Goal: Task Accomplishment & Management: Complete application form

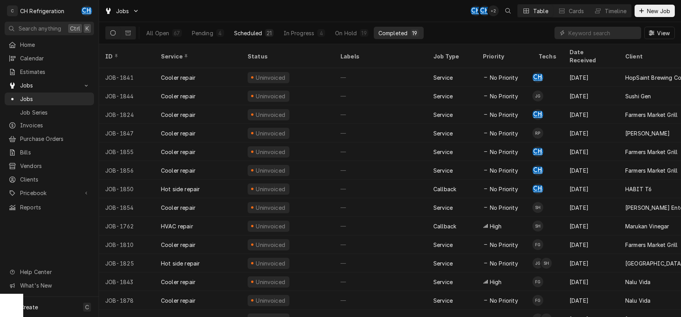
click at [251, 34] on div "Scheduled" at bounding box center [248, 33] width 28 height 8
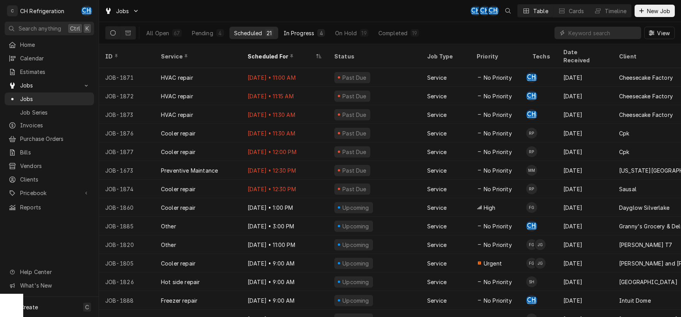
click at [305, 36] on div "In Progress" at bounding box center [299, 33] width 31 height 8
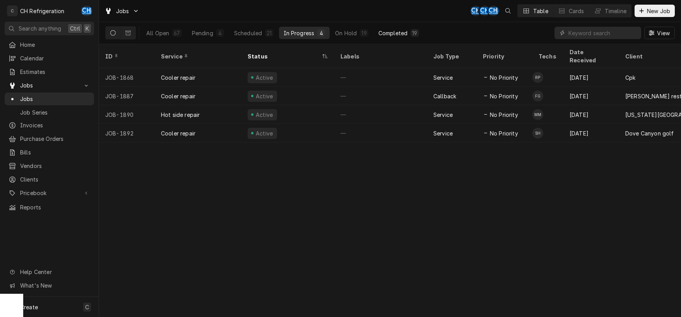
click at [399, 30] on div "Completed" at bounding box center [393, 33] width 29 height 8
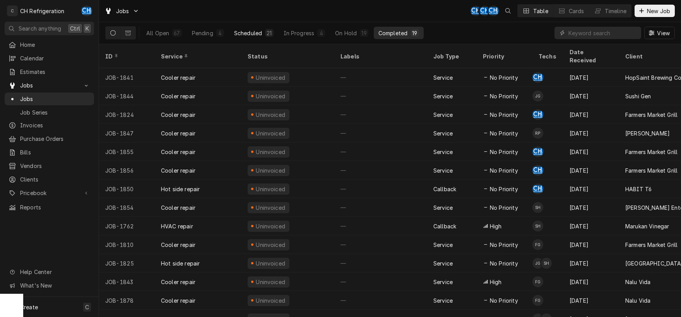
click at [252, 34] on div "Scheduled" at bounding box center [248, 33] width 28 height 8
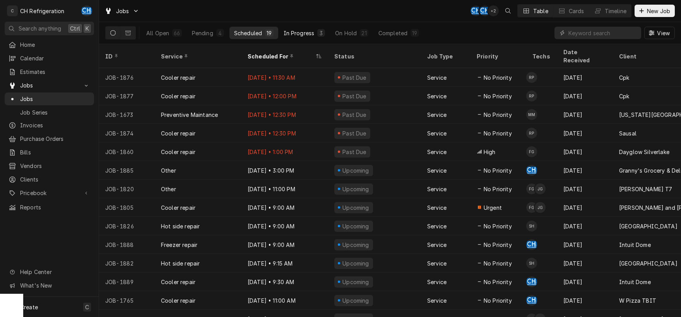
click at [307, 37] on button "In Progress 3" at bounding box center [304, 33] width 51 height 12
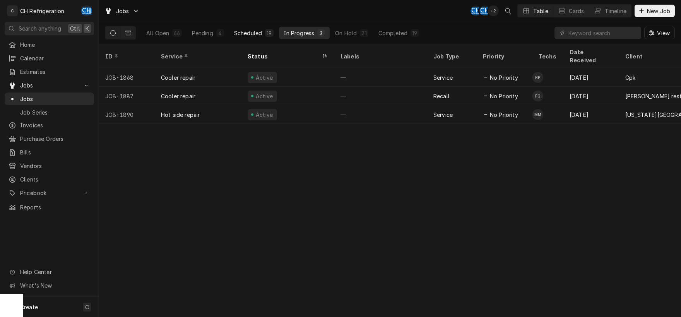
click at [249, 29] on div "Scheduled" at bounding box center [248, 33] width 28 height 8
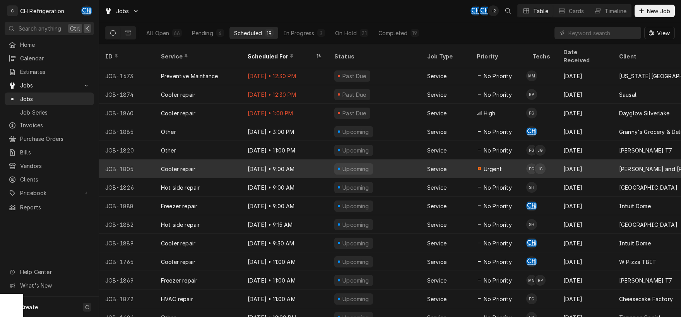
scroll to position [76, 0]
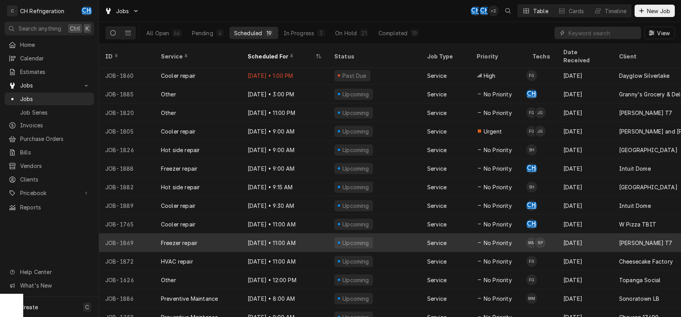
click at [314, 237] on div "Sep 5 • 11:00 AM" at bounding box center [285, 242] width 87 height 19
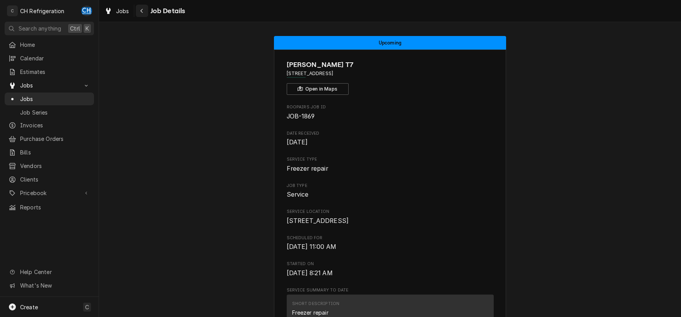
click at [143, 16] on button "Navigate back" at bounding box center [142, 11] width 12 height 12
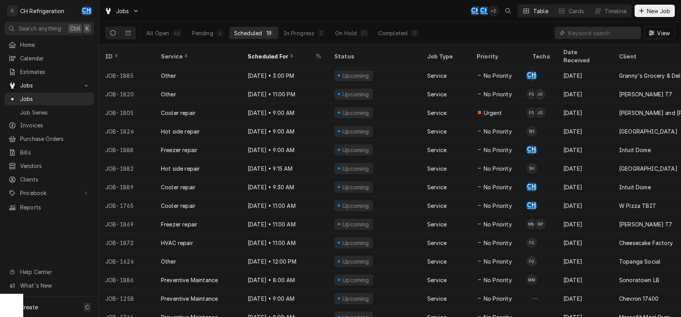
scroll to position [14, 0]
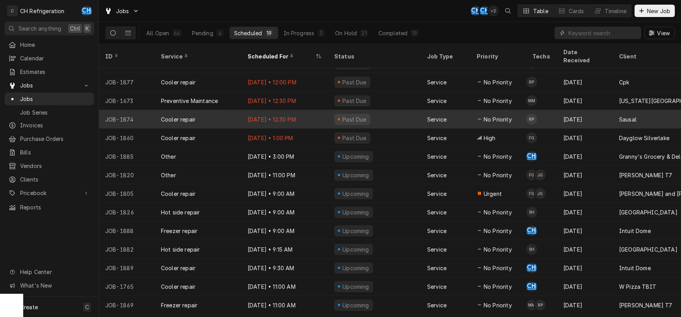
click at [375, 113] on div "Past Due" at bounding box center [374, 119] width 93 height 19
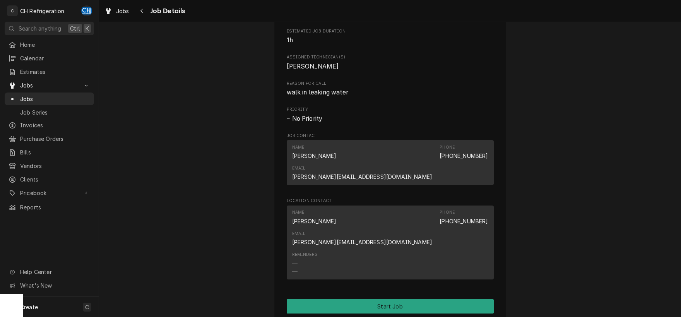
scroll to position [324, 0]
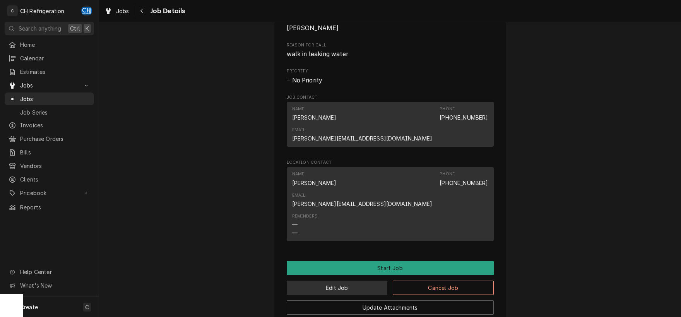
click at [351, 281] on button "Edit Job" at bounding box center [337, 288] width 101 height 14
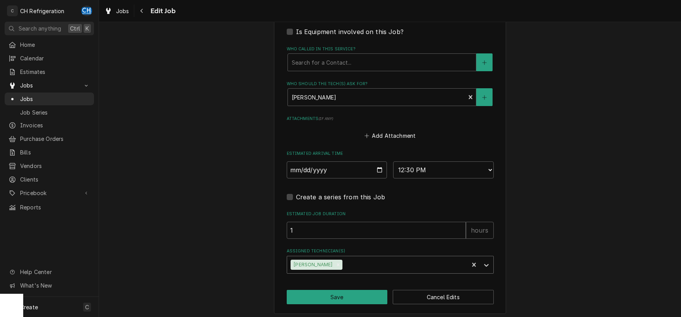
scroll to position [492, 0]
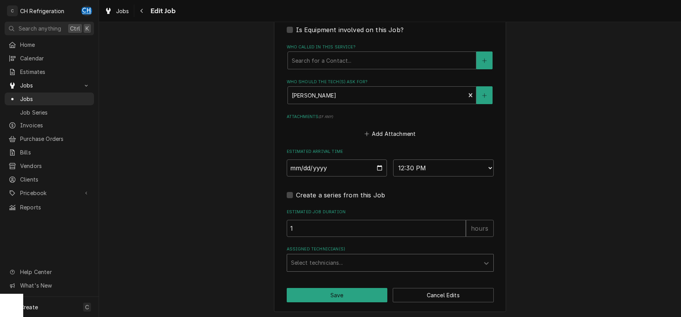
type textarea "x"
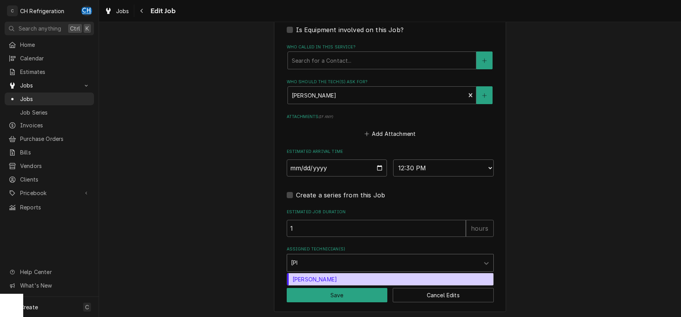
type input "josh"
click at [393, 275] on div "Josh Galindo" at bounding box center [390, 279] width 206 height 12
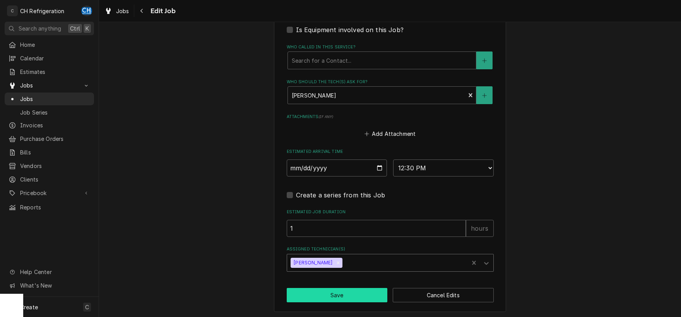
click at [348, 291] on button "Save" at bounding box center [337, 295] width 101 height 14
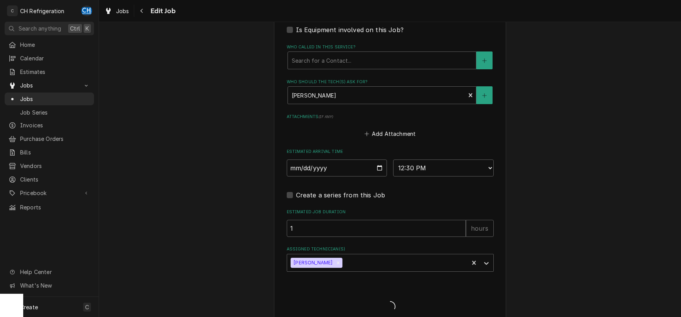
type textarea "x"
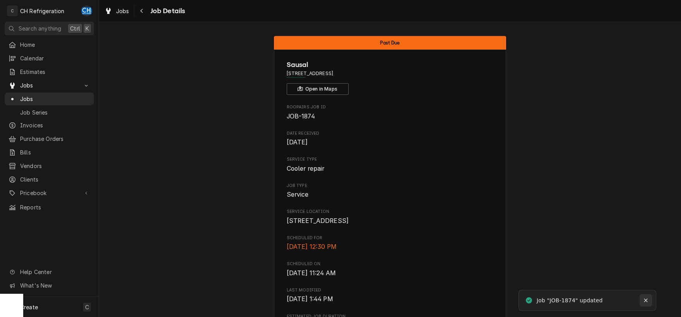
click at [646, 297] on div "Notifications alt+T" at bounding box center [646, 301] width 8 height 8
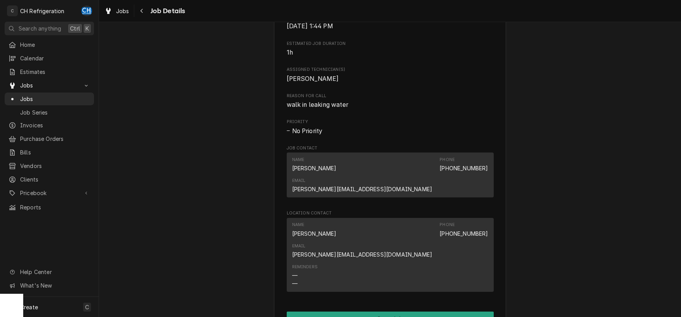
scroll to position [376, 0]
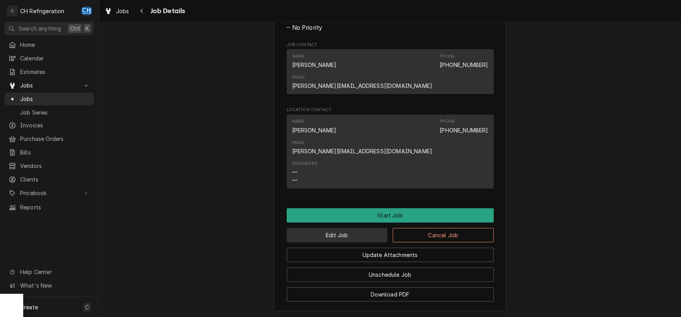
click at [344, 228] on button "Edit Job" at bounding box center [337, 235] width 101 height 14
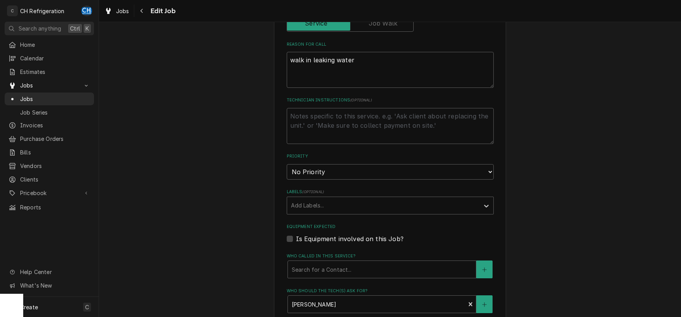
scroll to position [492, 0]
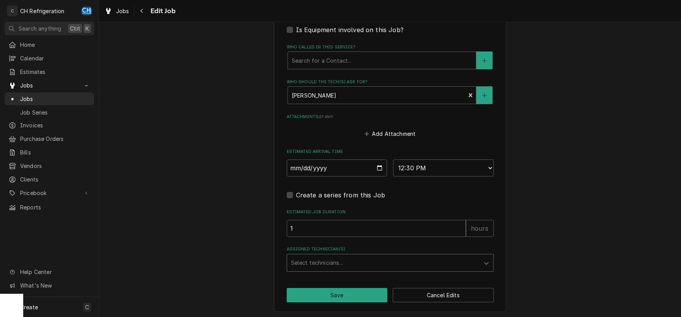
type textarea "x"
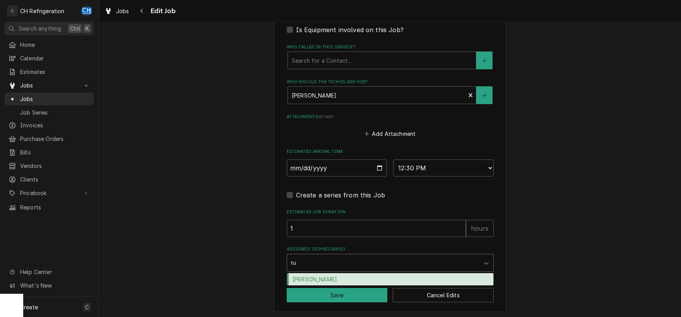
type input "rub"
click at [352, 280] on div "[PERSON_NAME]" at bounding box center [390, 279] width 206 height 12
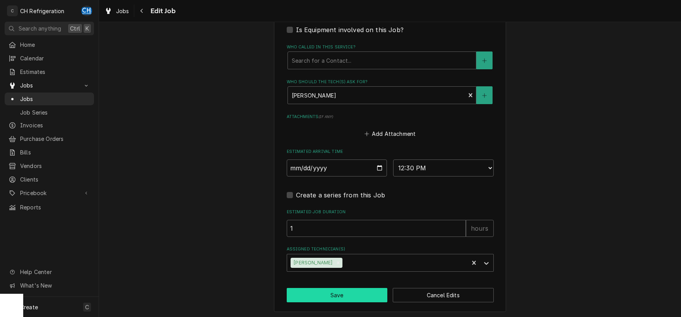
click at [345, 288] on button "Save" at bounding box center [337, 295] width 101 height 14
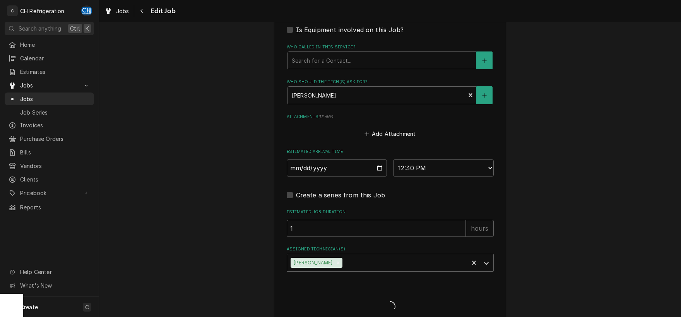
type textarea "x"
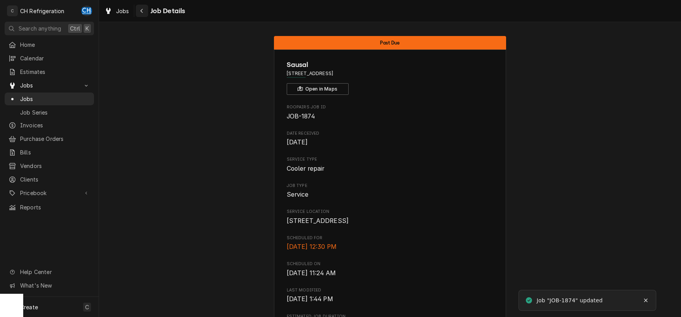
click at [144, 10] on div "Navigate back" at bounding box center [142, 11] width 8 height 8
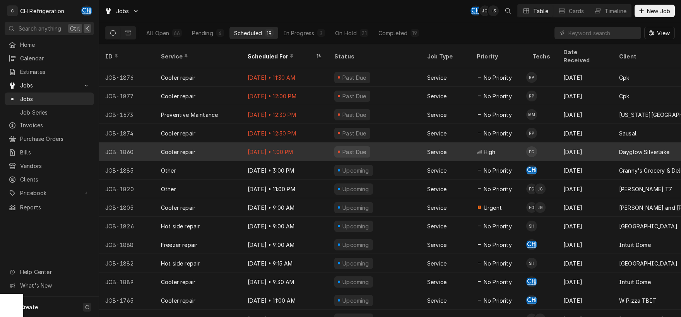
click at [306, 142] on div "[DATE] • 1:00 PM" at bounding box center [285, 151] width 87 height 19
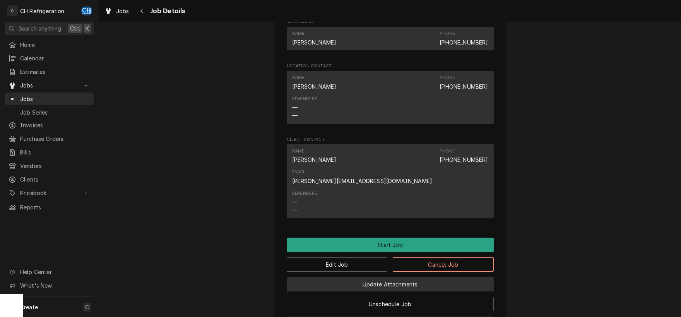
scroll to position [486, 0]
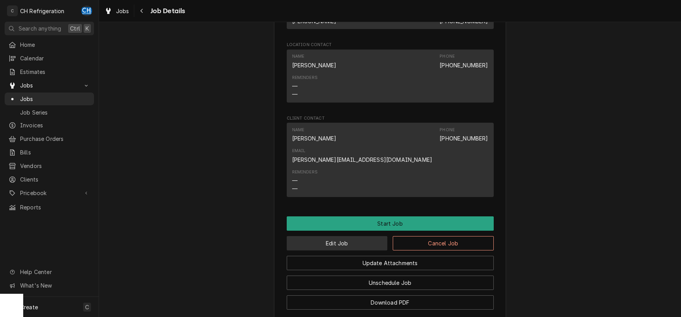
click at [348, 236] on button "Edit Job" at bounding box center [337, 243] width 101 height 14
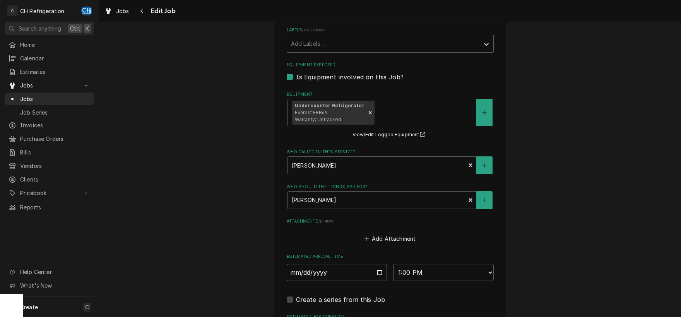
scroll to position [549, 0]
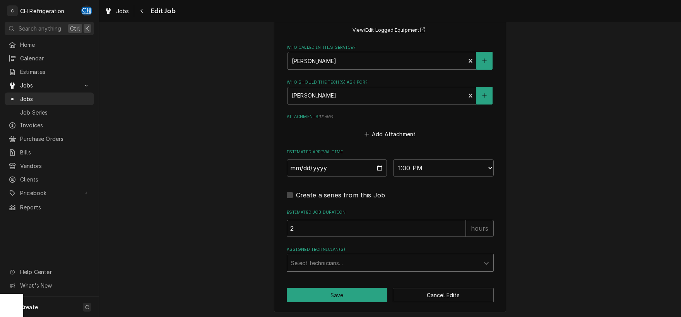
type textarea "x"
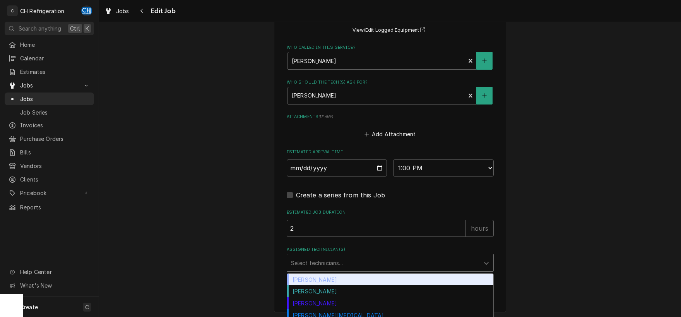
click at [340, 261] on div "Assigned Technician(s)" at bounding box center [383, 263] width 185 height 14
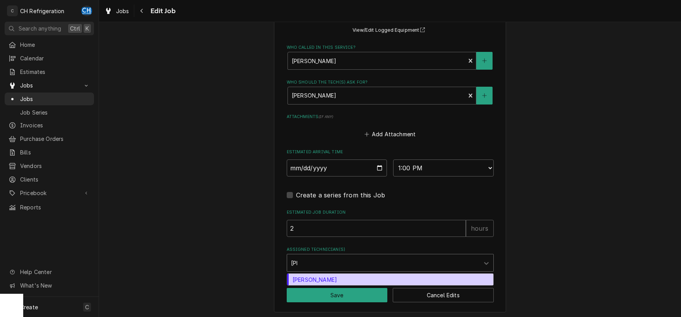
type input "josh"
click at [340, 276] on div "Josh Galindo" at bounding box center [390, 280] width 206 height 12
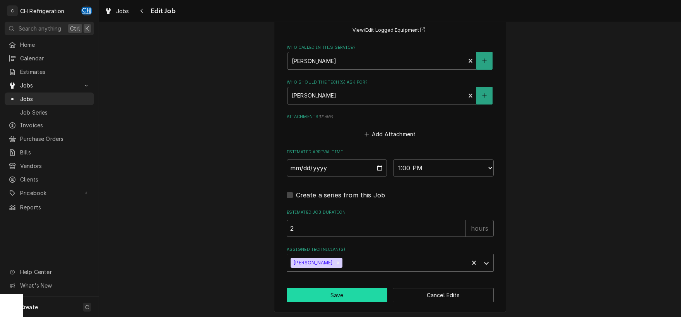
click at [340, 293] on button "Save" at bounding box center [337, 295] width 101 height 14
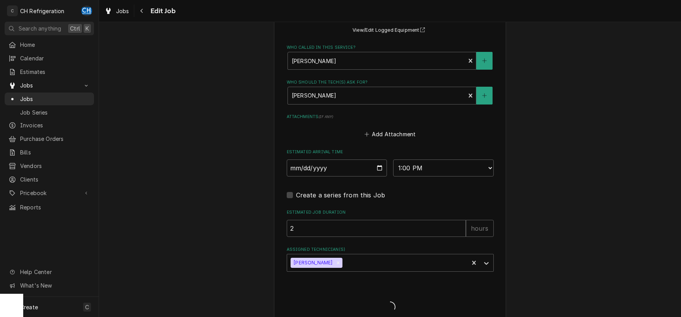
type textarea "x"
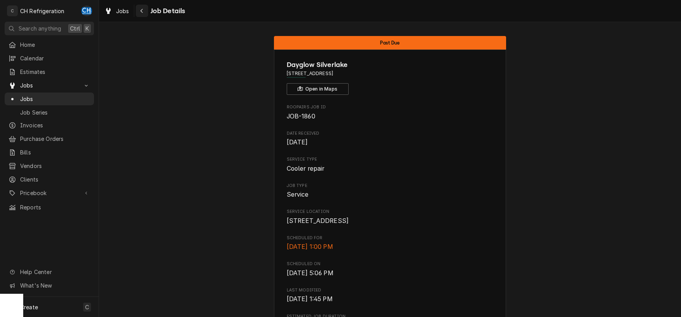
click at [136, 9] on button "Navigate back" at bounding box center [142, 11] width 12 height 12
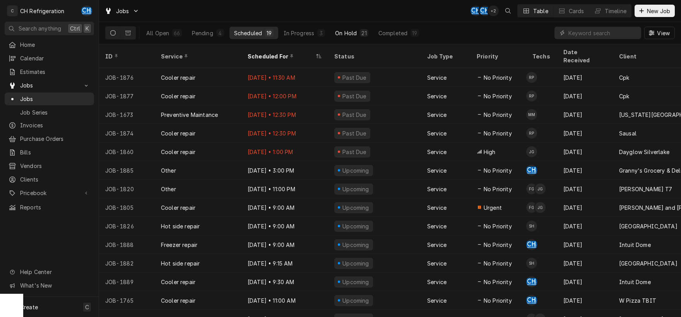
click at [350, 31] on div "On Hold" at bounding box center [346, 33] width 22 height 8
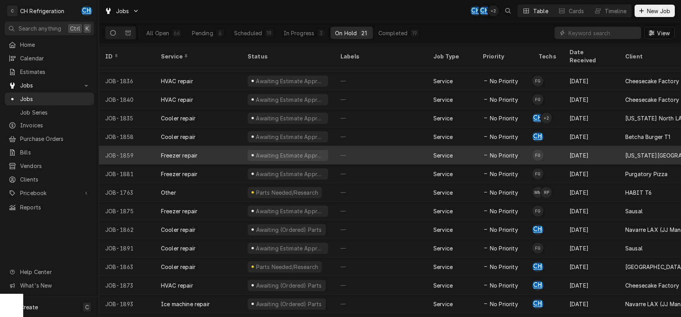
scroll to position [132, 0]
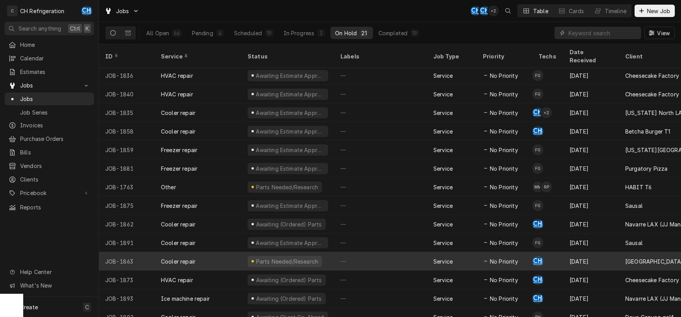
click at [370, 258] on div "—" at bounding box center [381, 261] width 93 height 19
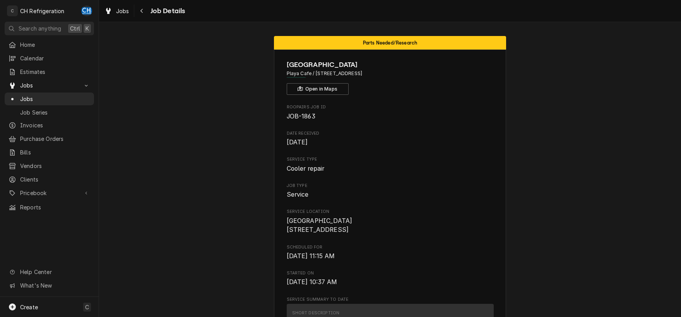
scroll to position [202, 0]
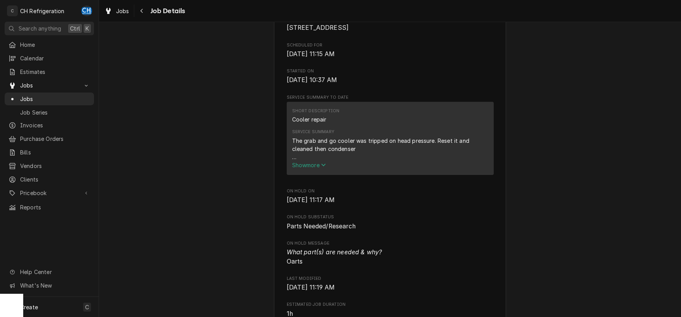
click at [323, 168] on span "Show more" at bounding box center [309, 165] width 34 height 7
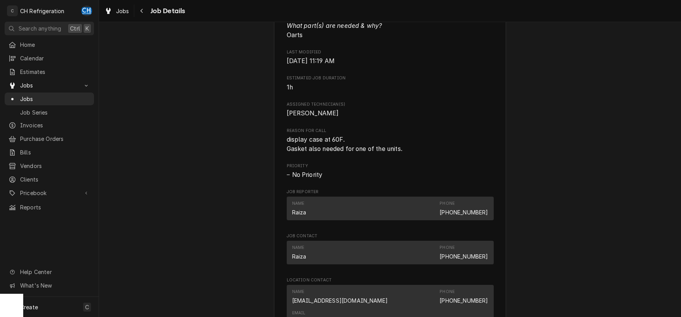
scroll to position [0, 0]
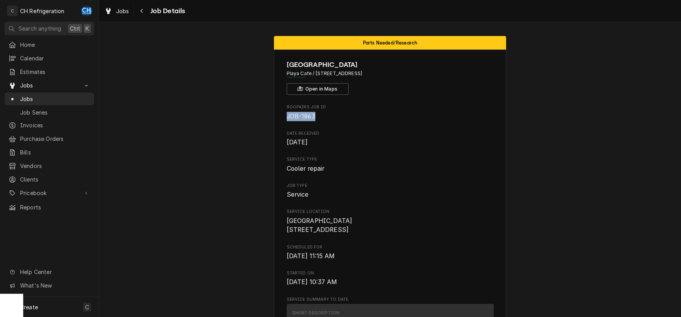
drag, startPoint x: 287, startPoint y: 117, endPoint x: 315, endPoint y: 113, distance: 27.7
click at [315, 113] on span "JOB-1863" at bounding box center [301, 116] width 29 height 7
copy span "JOB-1863"
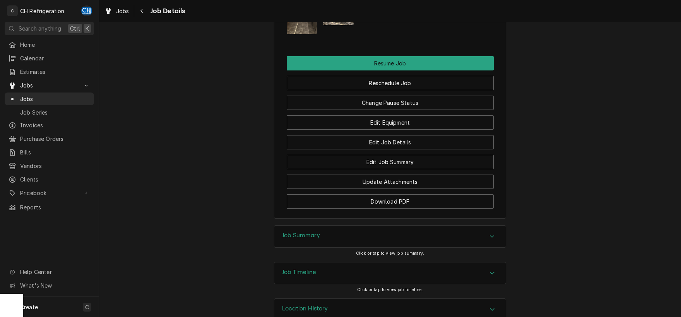
scroll to position [842, 0]
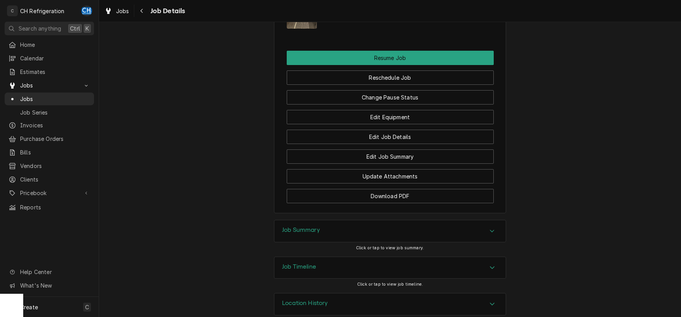
click at [489, 220] on div "Job Summary" at bounding box center [391, 231] width 232 height 22
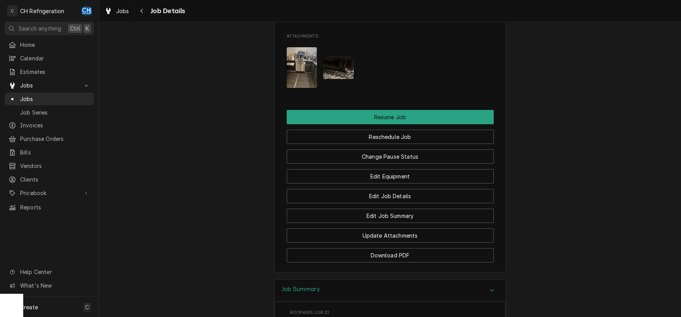
scroll to position [500, 0]
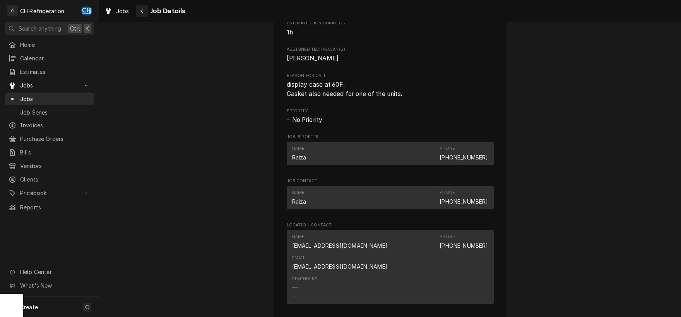
click at [141, 8] on icon "Navigate back" at bounding box center [141, 10] width 3 height 5
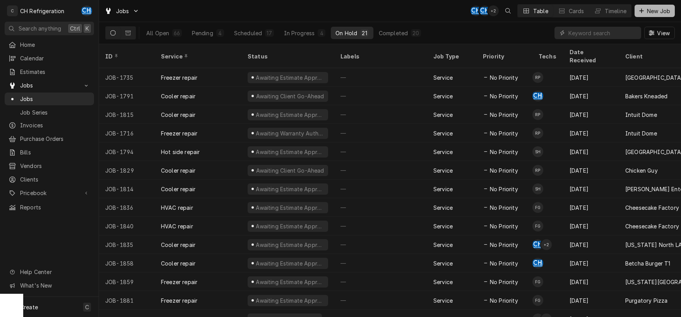
click at [645, 10] on div "Dynamic Content Wrapper" at bounding box center [642, 11] width 8 height 8
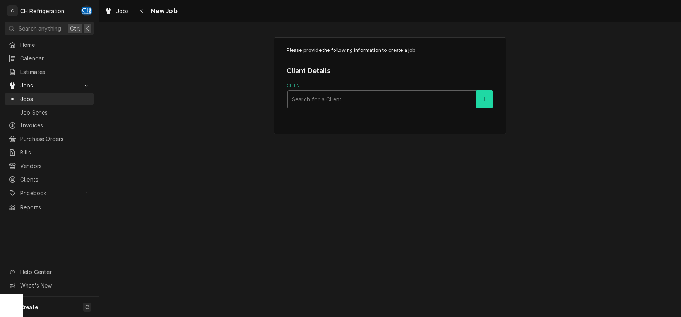
click at [486, 98] on icon "Create New Client" at bounding box center [484, 98] width 5 height 5
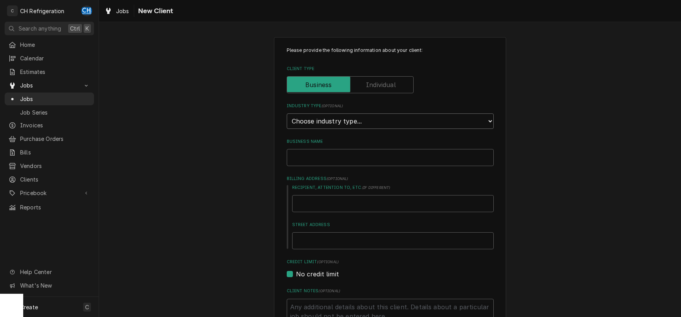
click at [287, 113] on select "Choose industry type... Residential Commercial Industrial Government" at bounding box center [390, 120] width 207 height 15
select select "2"
click option "Commercial" at bounding box center [0, 0] width 0 height 0
click at [341, 155] on input "Business Name" at bounding box center [390, 157] width 207 height 17
type textarea "x"
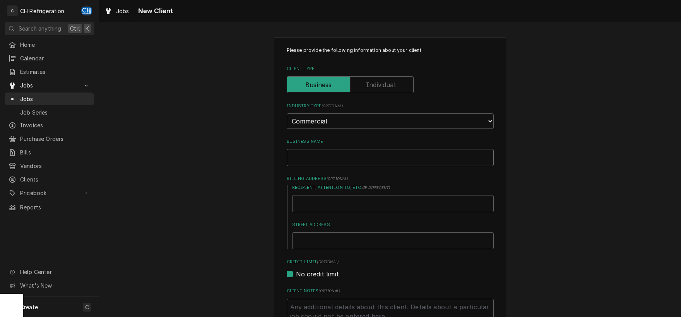
type input "S"
type textarea "x"
type input "Se"
type textarea "x"
type input "Seac"
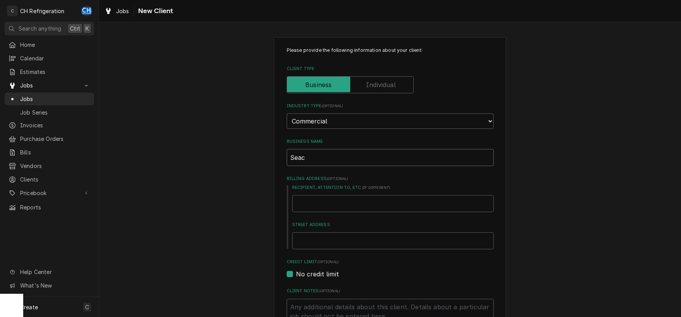
type textarea "x"
type input "Seac"
type textarea "x"
type input "Seac"
type textarea "x"
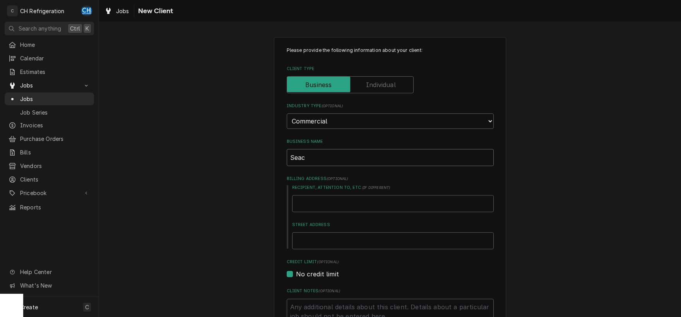
type input "Seacr"
type textarea "x"
type input "Seacre"
type textarea "x"
type input "Seacres"
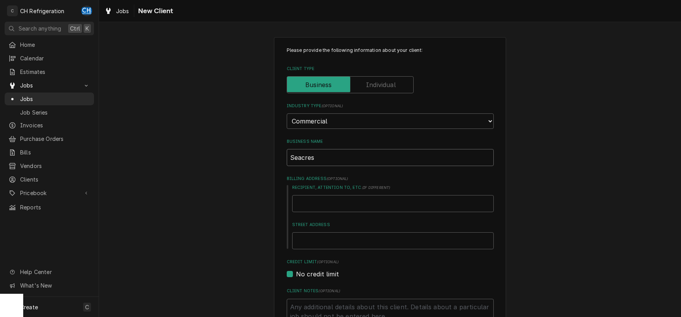
type textarea "x"
type input "Seacrest"
type textarea "x"
type input "Seacrest"
type textarea "x"
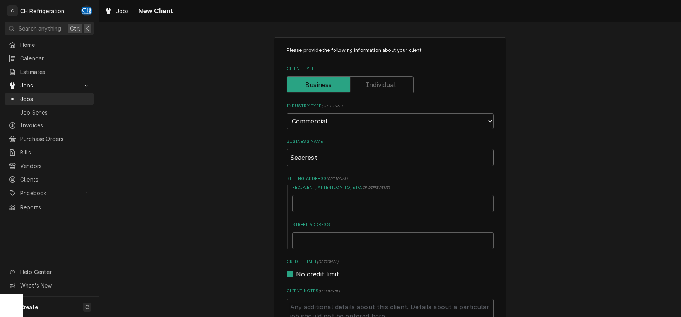
type input "Seacrest C"
type textarea "x"
type input "Seacrest Co"
type textarea "x"
type input "Seacrest Con"
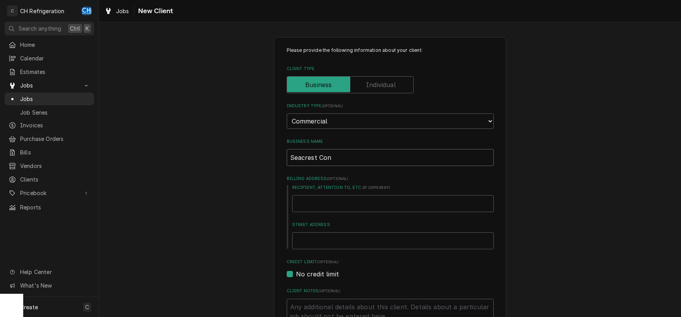
type textarea "x"
type input "Seacrest Conv"
type textarea "x"
type input "Seacrest Conva"
type textarea "x"
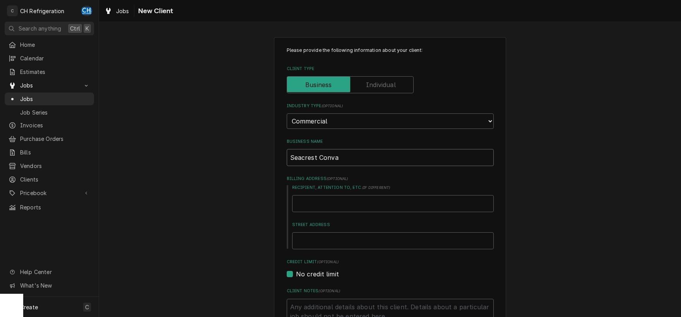
type input "Seacrest Conval"
type textarea "x"
type input "Seacrest Convale"
type textarea "x"
type input "Seacrest Convales"
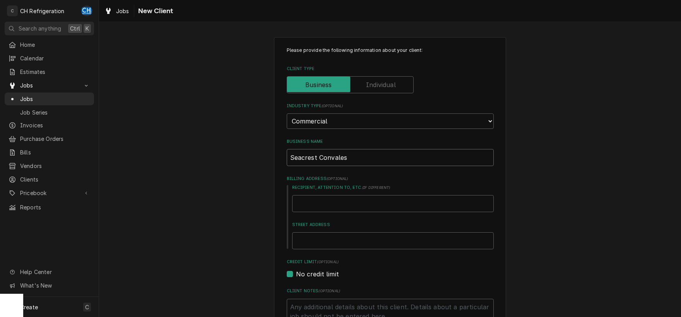
type textarea "x"
type input "Seacrest Convalesc"
type textarea "x"
type input "Seacrest Convalescen"
type textarea "x"
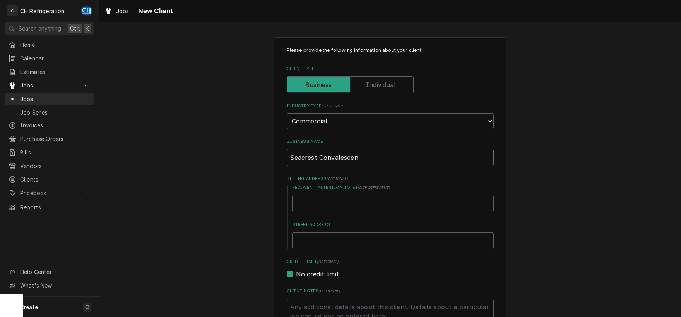
type input "Seacrest Convalescent"
type textarea "x"
type input "Seacrest Convalescent"
type textarea "x"
type input "Seacrest Convalescent H"
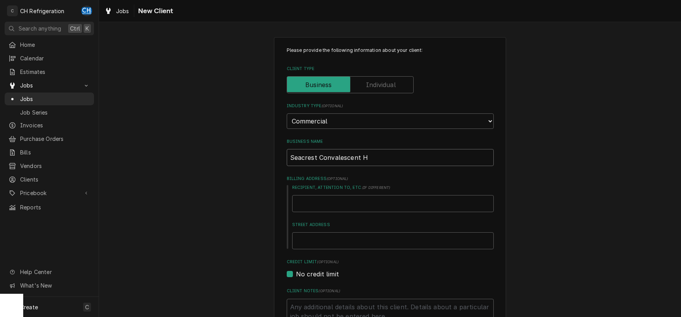
type textarea "x"
type input "Seacrest Convalescent Ho"
type textarea "x"
type input "Seacrest Convalescent Hos"
type textarea "x"
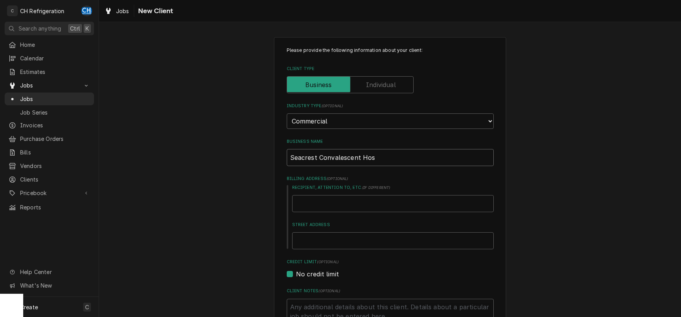
type input "Seacrest Convalescent Hosp"
type textarea "x"
type input "Seacrest Convalescent Hospi"
type textarea "x"
type input "Seacrest Convalescent Hospit"
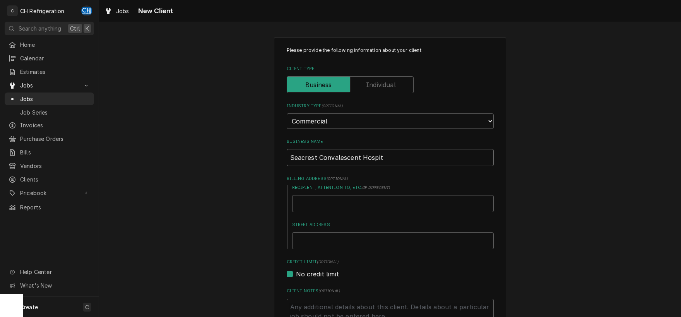
type textarea "x"
type input "Seacrest Convalescent Hospita"
type textarea "x"
type input "Seacrest Convalescent Hospital"
type textarea "x"
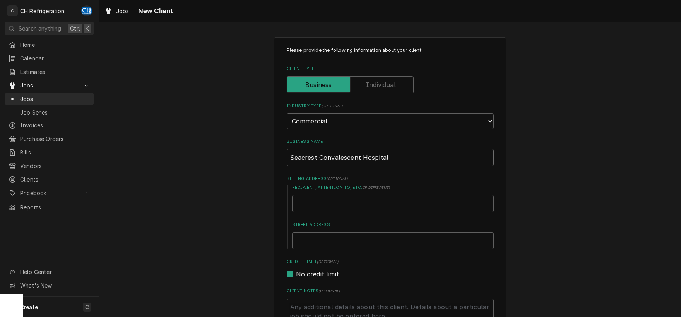
scroll to position [40, 0]
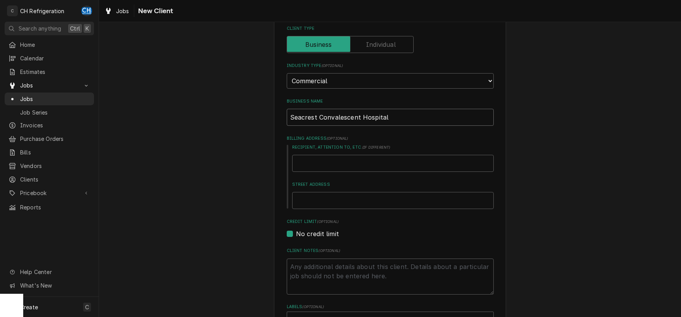
type input "Seacrest Convalescent Hospital"
click at [386, 196] on input "Street Address" at bounding box center [393, 200] width 202 height 17
type textarea "x"
type input "1"
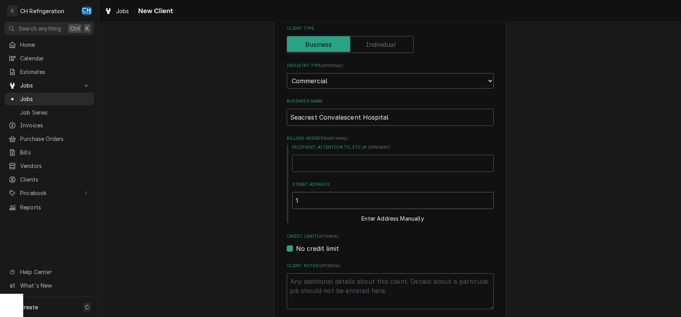
type textarea "x"
type input "14"
type textarea "x"
type input "141"
type textarea "x"
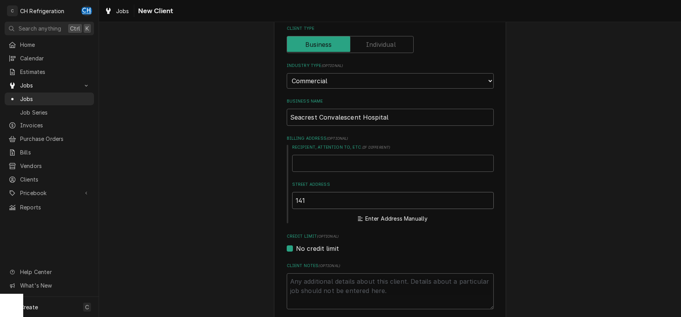
type input "1416"
type textarea "x"
type input "1416"
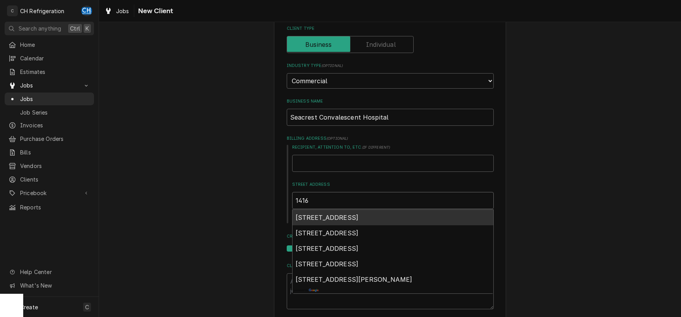
type textarea "x"
type input "1416 W"
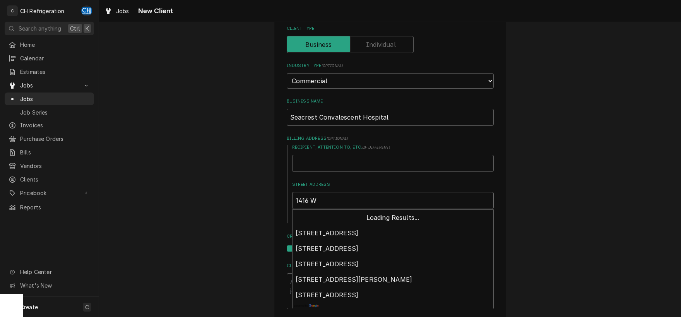
type textarea "x"
type input "1416 W."
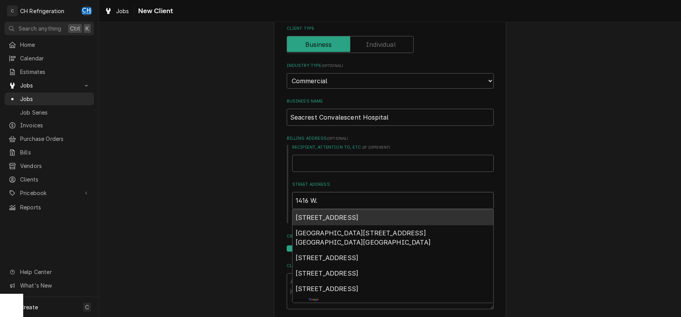
type textarea "x"
type input "1416 W."
type textarea "x"
type input "1416 W. 6"
type textarea "x"
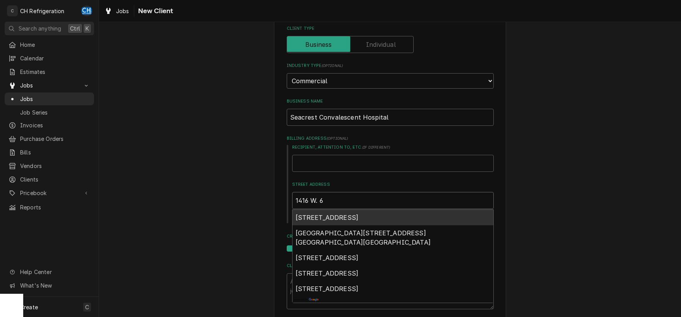
type input "1416 W. 6t"
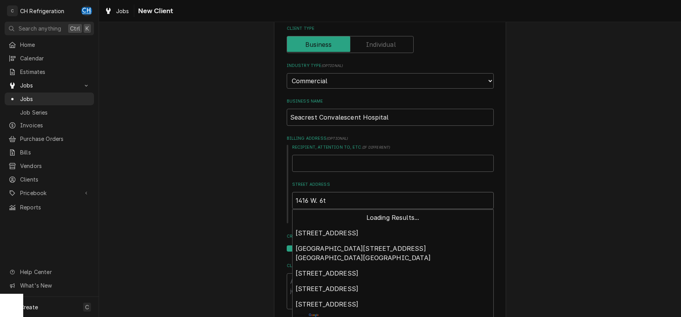
type textarea "x"
type input "1416 W. 6th"
type textarea "x"
type input "1416 W. 6th"
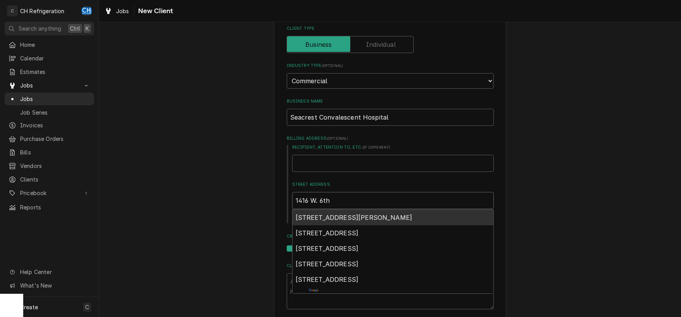
click at [402, 214] on span "1416 West 6th Street, San Pedro, CA, USA" at bounding box center [354, 218] width 117 height 8
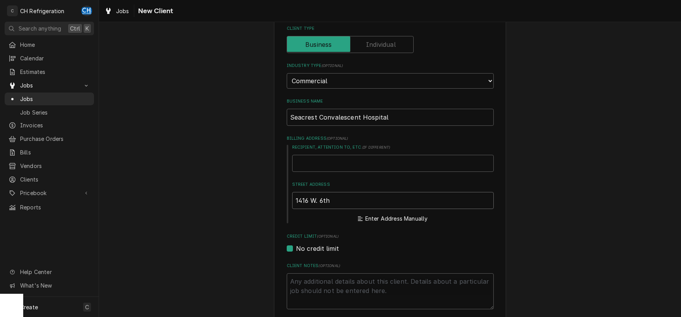
type textarea "x"
type input "1416 W 6th St"
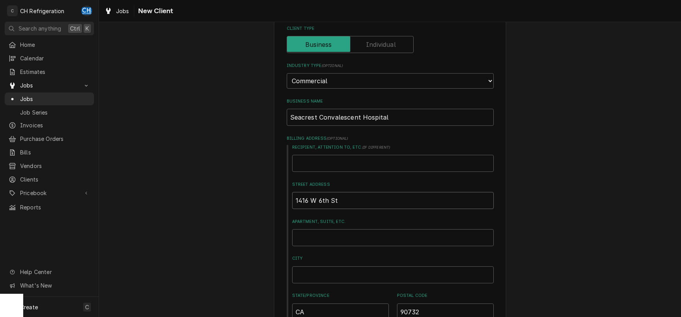
type textarea "x"
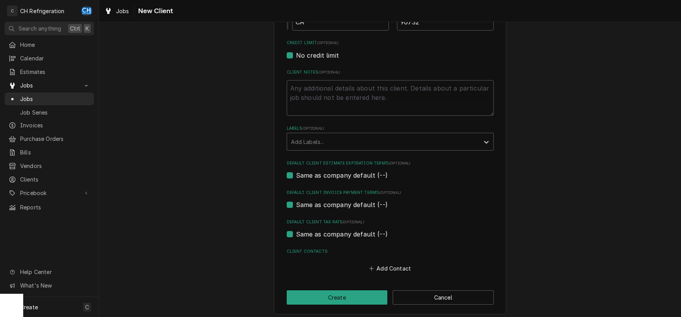
scroll to position [333, 0]
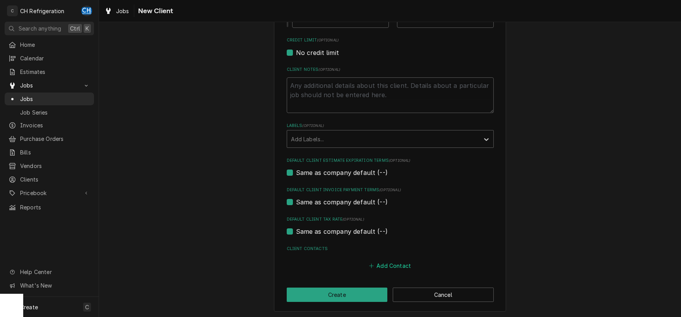
type input "1416 W 6th St"
click at [400, 267] on button "Add Contact" at bounding box center [390, 266] width 45 height 11
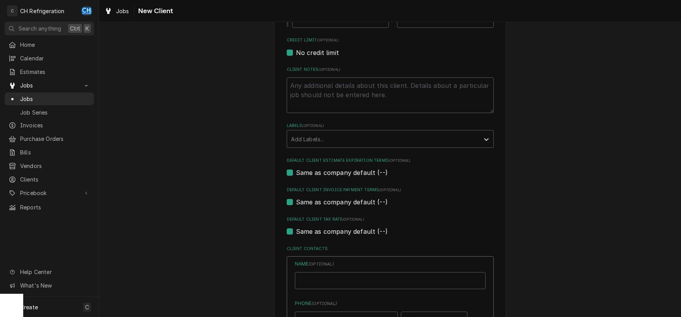
type textarea "x"
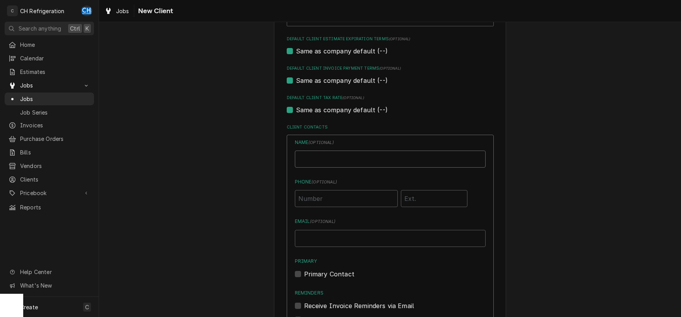
click at [335, 163] on input "Business Name" at bounding box center [390, 159] width 191 height 17
type input "Julio"
click at [344, 197] on input "Phone ( optional )" at bounding box center [346, 198] width 103 height 17
type input "(424) 222-4107"
click at [343, 237] on input "Email ( optional )" at bounding box center [390, 238] width 191 height 17
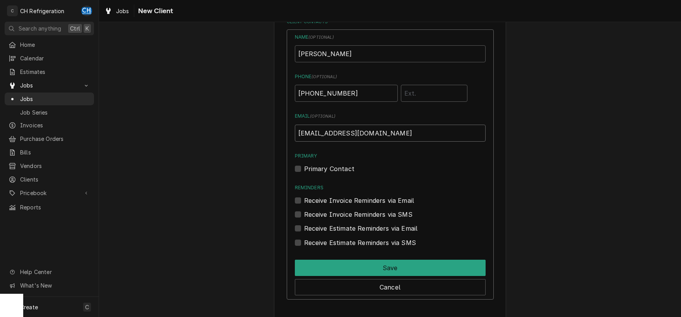
scroll to position [576, 0]
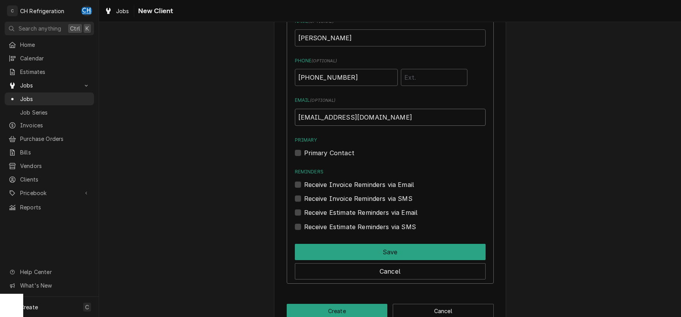
type input "maint@primexconsult.com"
click at [297, 155] on div "Primary Contact" at bounding box center [390, 152] width 191 height 9
click at [304, 151] on label "Primary Contact" at bounding box center [329, 152] width 50 height 9
click at [304, 151] on input "Primary" at bounding box center [399, 156] width 191 height 17
checkbox input "true"
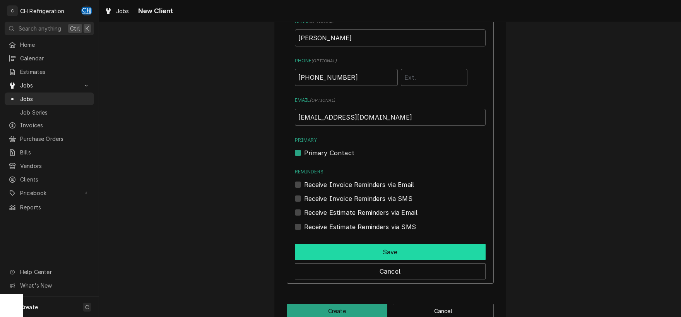
click at [381, 251] on button "Save" at bounding box center [390, 252] width 191 height 16
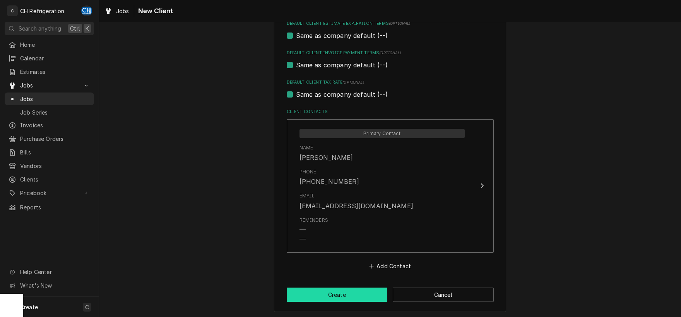
click at [345, 293] on button "Create" at bounding box center [337, 295] width 101 height 14
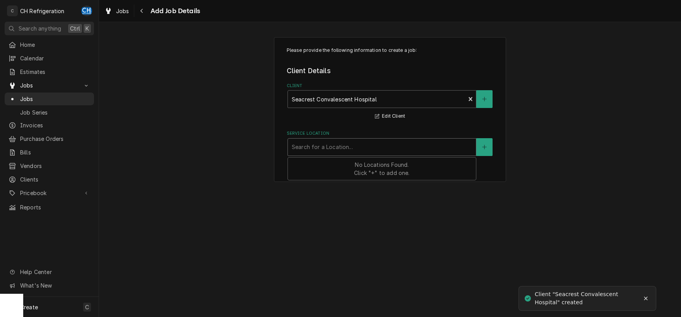
click at [361, 149] on div "Service Location" at bounding box center [382, 147] width 180 height 14
click at [483, 148] on icon "Create New Location" at bounding box center [484, 146] width 5 height 5
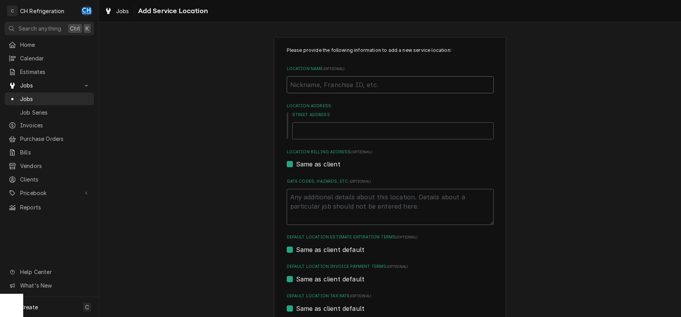
click at [332, 86] on input "Location Name ( optional )" at bounding box center [390, 84] width 207 height 17
click at [562, 112] on div "Please provide the following information to add a new service location: Locatio…" at bounding box center [390, 212] width 582 height 365
click at [335, 129] on input "Street Address" at bounding box center [393, 130] width 202 height 17
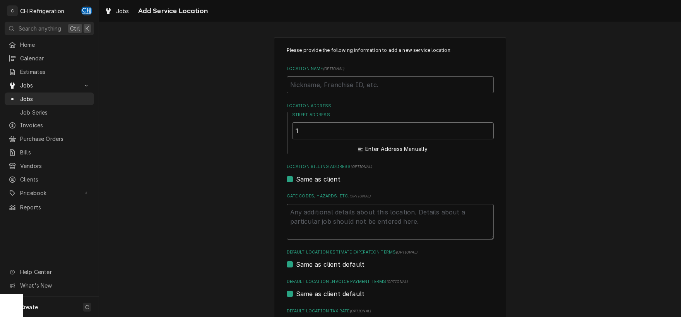
type textarea "x"
type input "1"
type textarea "x"
type input "14"
type textarea "x"
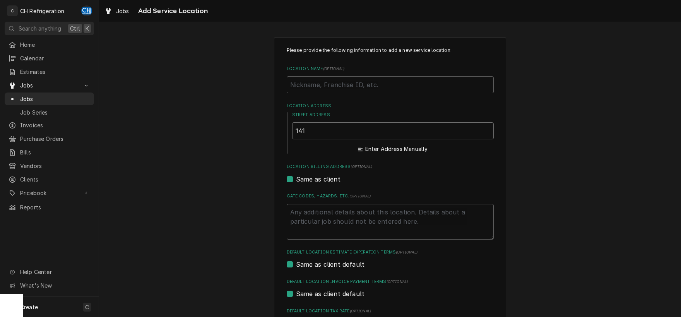
type input "1419"
type textarea "x"
type input "14196"
type textarea "x"
type input "14196"
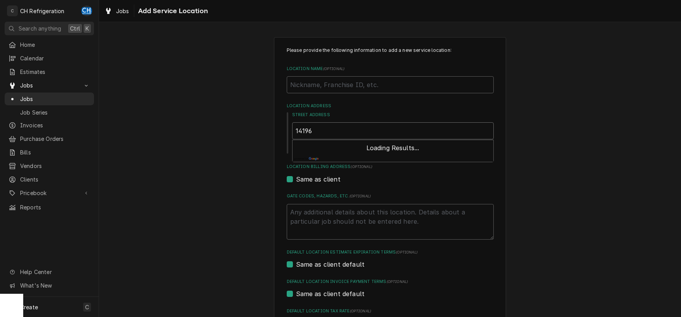
type textarea "x"
type input "14196 W"
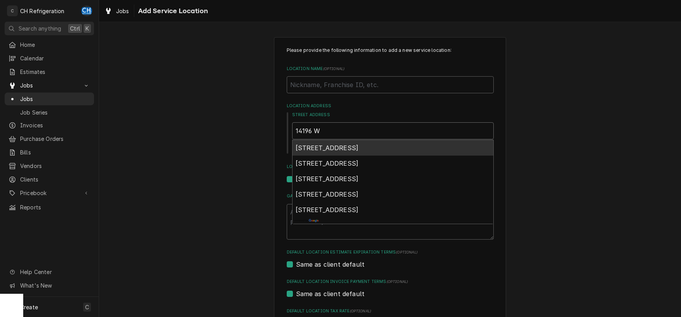
type textarea "x"
type input "14196 W."
type textarea "x"
type input "14196 W."
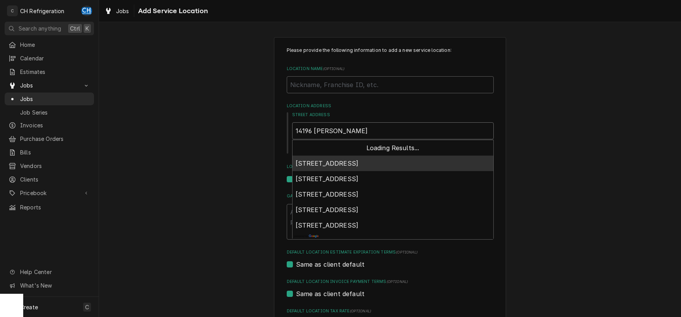
type textarea "x"
type input "14196 W. 6"
type textarea "x"
type input "14196 W. 6t"
type textarea "x"
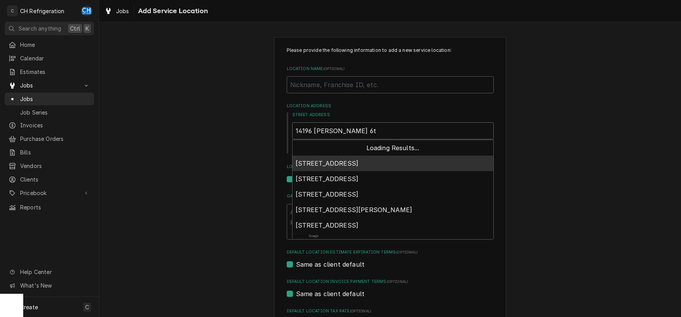
type input "14196 W. 6th"
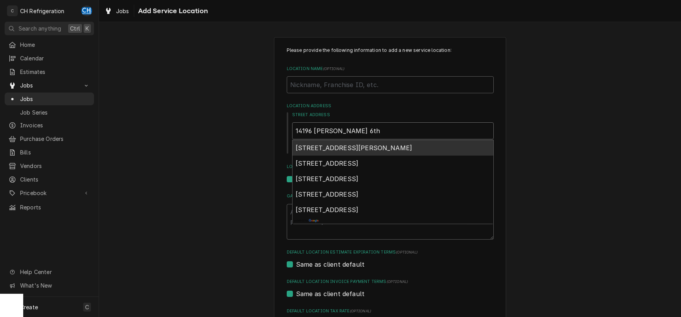
click at [345, 145] on span "14196 West 6th Street, San Pedro, CA, USA" at bounding box center [354, 148] width 117 height 8
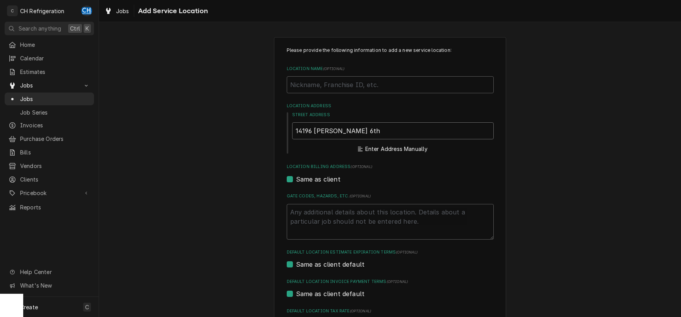
type textarea "x"
type input "W 6th St"
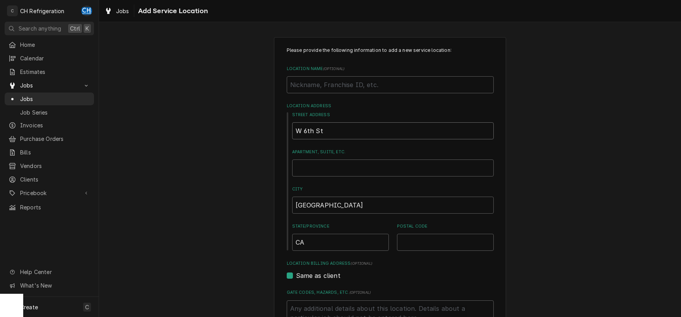
click at [372, 130] on input "W 6th St" at bounding box center [393, 130] width 202 height 17
type textarea "x"
type input "W 6th S"
type textarea "x"
type input "W 6th"
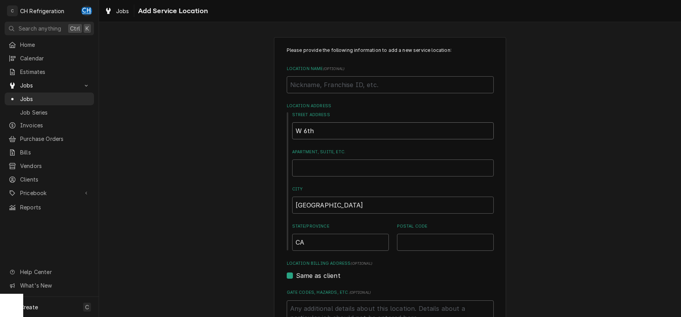
type textarea "x"
type input "W 6th"
type textarea "x"
type input "W 6t"
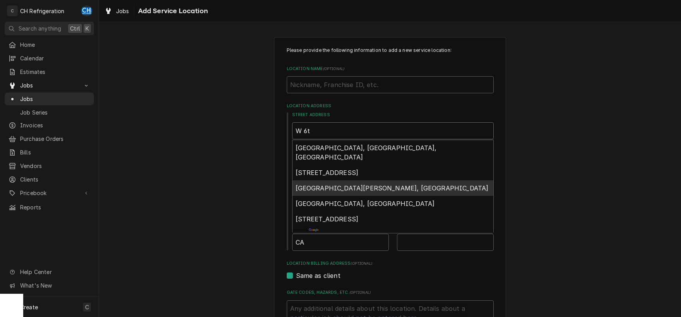
click at [383, 184] on span "West 6th Street, San Pedro, CA, USA" at bounding box center [392, 188] width 193 height 8
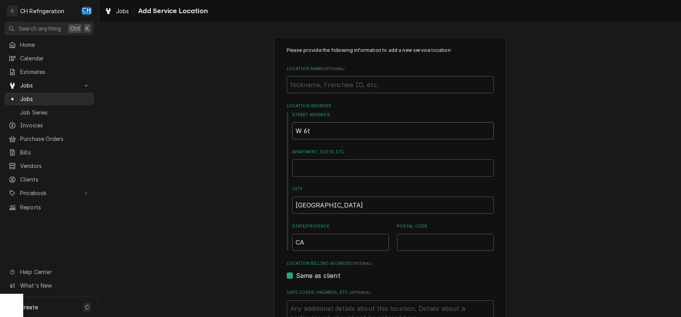
type textarea "x"
type input "W 6th St"
type textarea "x"
type input "W 6th St"
click at [352, 129] on input "W 6th St" at bounding box center [393, 130] width 202 height 17
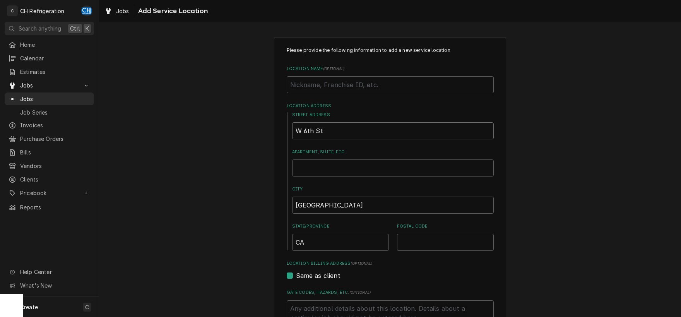
drag, startPoint x: 352, startPoint y: 129, endPoint x: 269, endPoint y: 124, distance: 83.8
click at [292, 124] on input "W 6th St" at bounding box center [393, 130] width 202 height 17
type textarea "x"
type input "W"
type textarea "x"
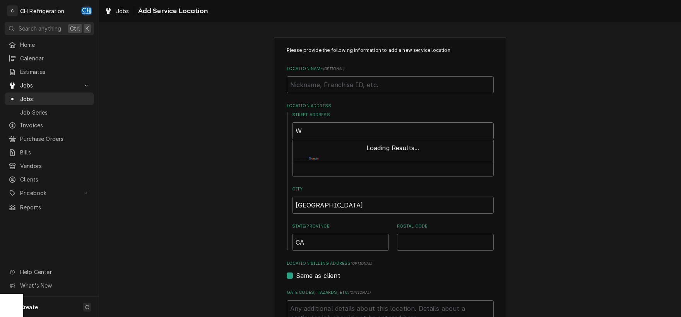
type input "W"
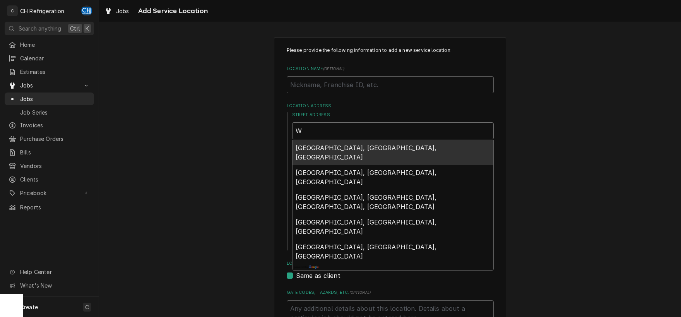
type textarea "x"
type input "W"
type textarea "x"
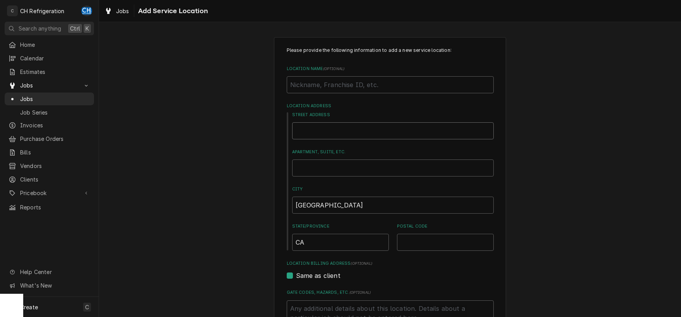
type textarea "x"
type input "1"
type textarea "x"
type input "14"
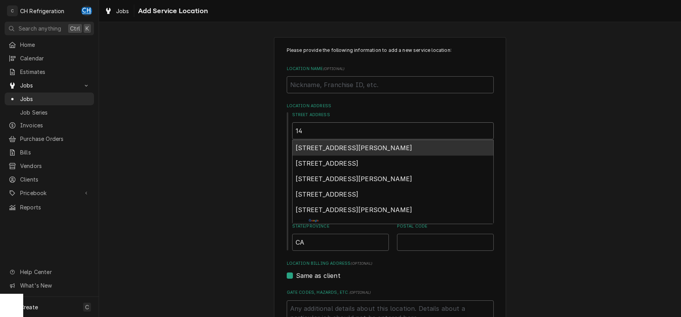
type textarea "x"
type input "141"
type textarea "x"
type input "1416"
type textarea "x"
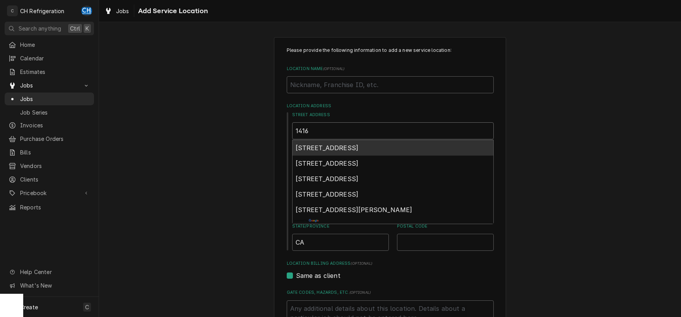
type input "1416"
type textarea "x"
type input "1416 W"
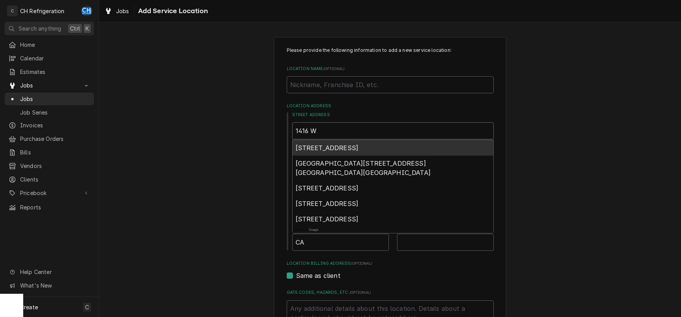
type textarea "x"
type input "1416 W"
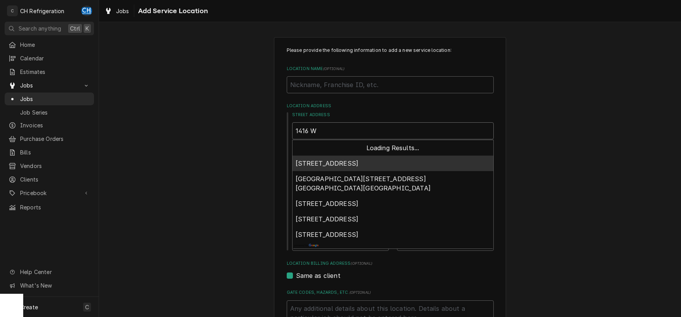
type textarea "x"
type input "1416 W 6"
type textarea "x"
type input "1416 W 6t"
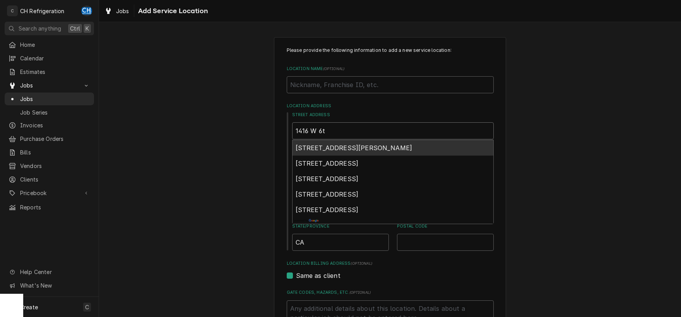
type textarea "x"
type input "1416 W 6th"
click at [344, 148] on span "1416 West 6th Street, San Pedro, CA, USA" at bounding box center [354, 148] width 117 height 8
type textarea "x"
type input "1416 W 6th St"
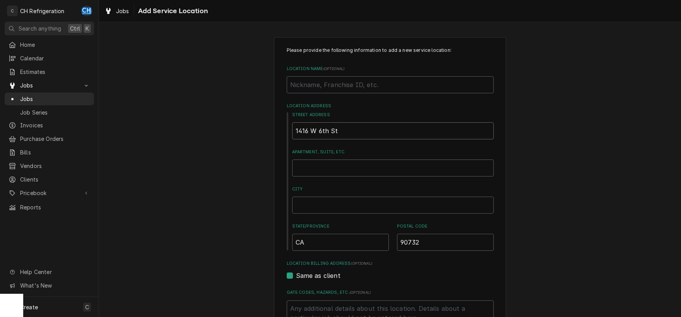
type textarea "x"
type input "1416 W 6th St"
click at [381, 206] on input "City" at bounding box center [393, 205] width 202 height 17
type textarea "x"
type input "S"
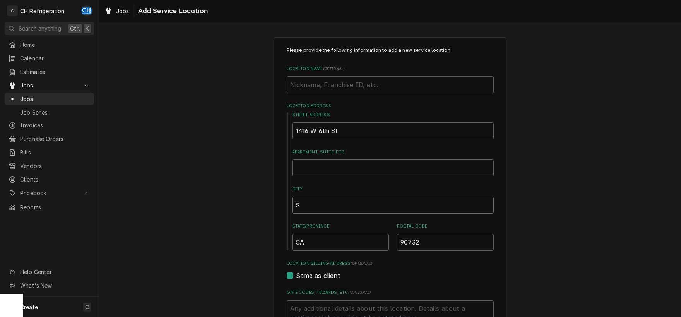
type textarea "x"
type input "Sa"
type textarea "x"
type input "San"
type textarea "x"
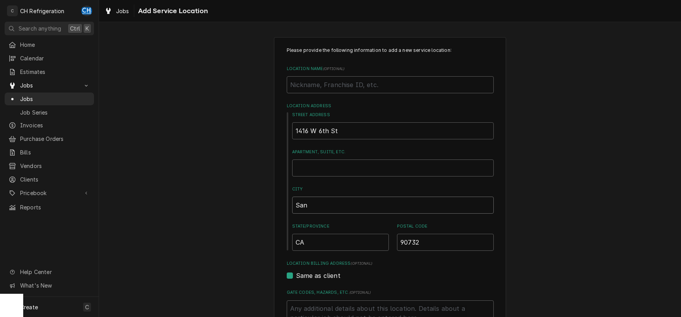
type input "San"
type textarea "x"
type input "San P"
type textarea "x"
type input "San Pe"
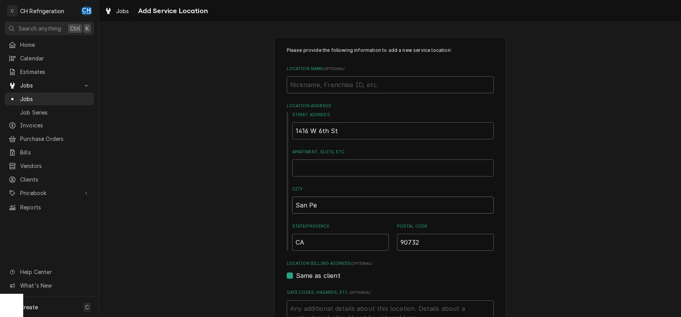
type textarea "x"
type input "San Ped"
type textarea "x"
type input "San Pedr"
type textarea "x"
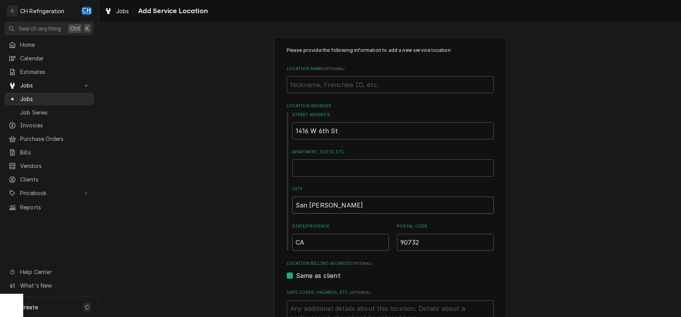
type input "San Pedro"
click at [585, 217] on div "Please provide the following information to add a new service location: Locatio…" at bounding box center [390, 268] width 582 height 477
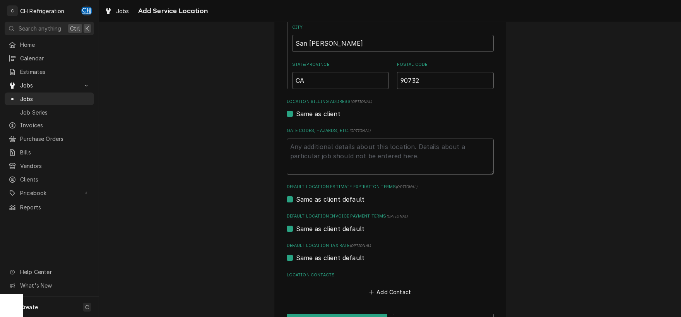
scroll to position [190, 0]
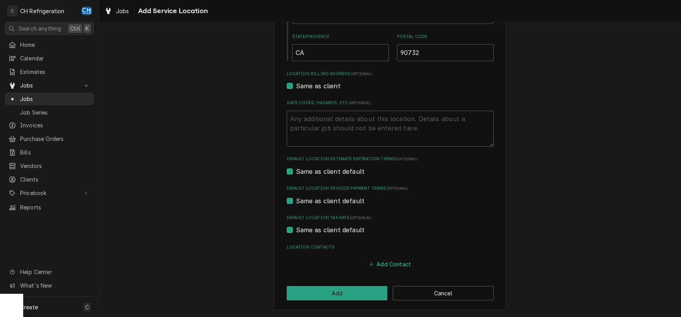
click at [409, 266] on button "Add Contact" at bounding box center [390, 264] width 45 height 11
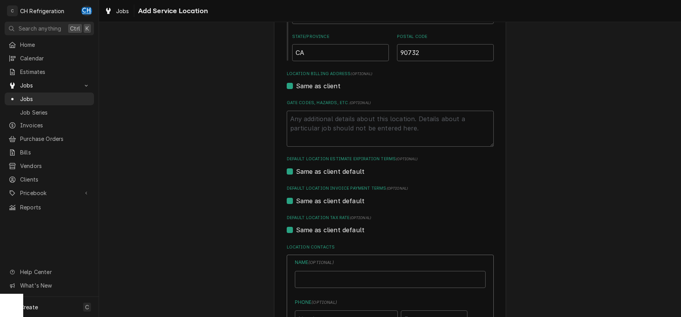
type textarea "x"
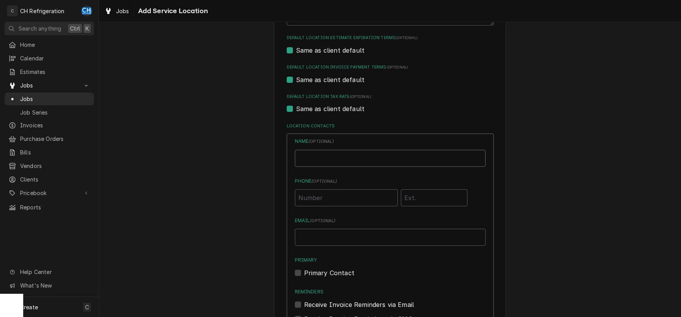
click at [370, 161] on input "Location Name ( optional )" at bounding box center [390, 158] width 191 height 17
type input "Julio"
click at [369, 194] on input "Phone ( optional )" at bounding box center [346, 197] width 103 height 17
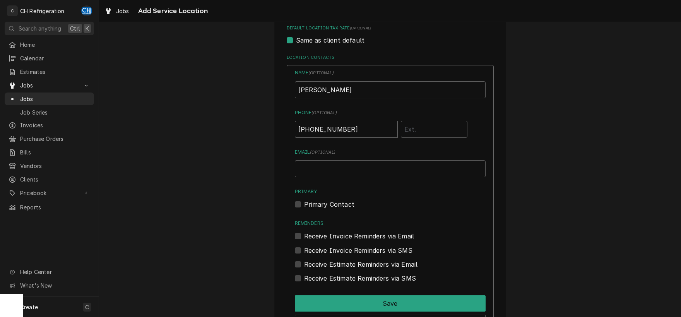
scroll to position [392, 0]
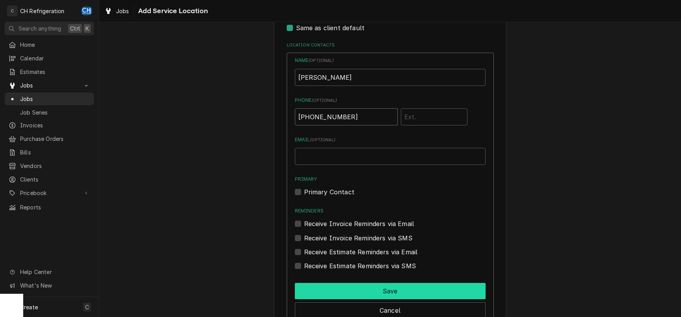
type input "(424) 222-4107"
click at [389, 291] on button "Save" at bounding box center [390, 291] width 191 height 16
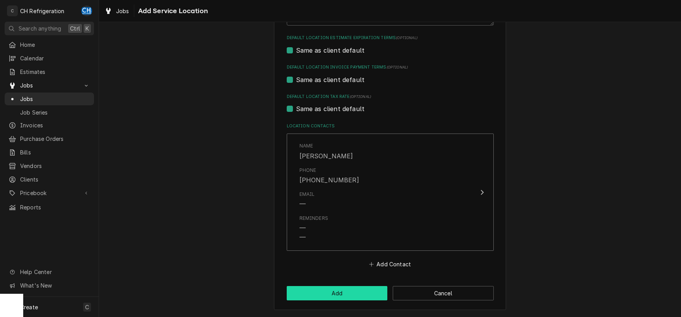
click at [364, 294] on button "Add" at bounding box center [337, 293] width 101 height 14
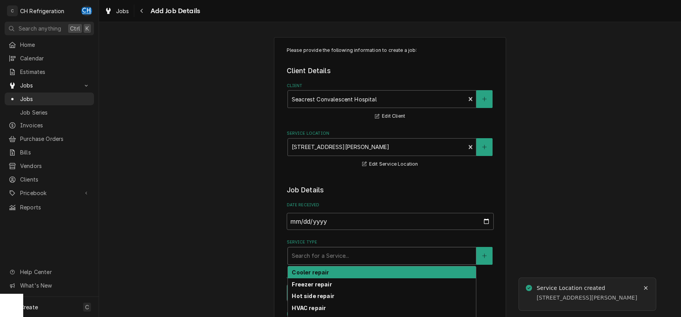
click at [404, 255] on div "Service Type" at bounding box center [382, 256] width 180 height 14
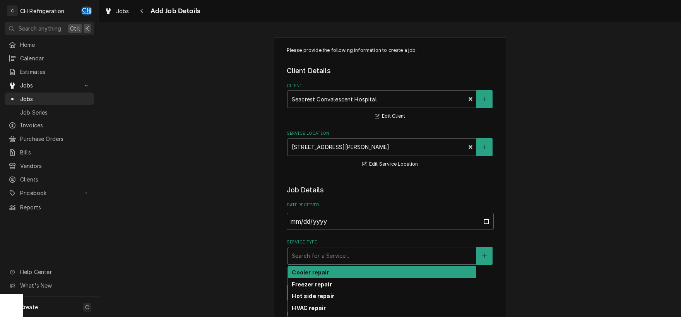
click at [338, 270] on div "Cooler repair" at bounding box center [382, 272] width 188 height 12
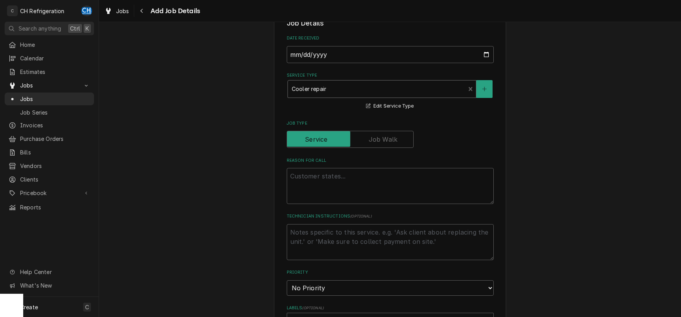
scroll to position [202, 0]
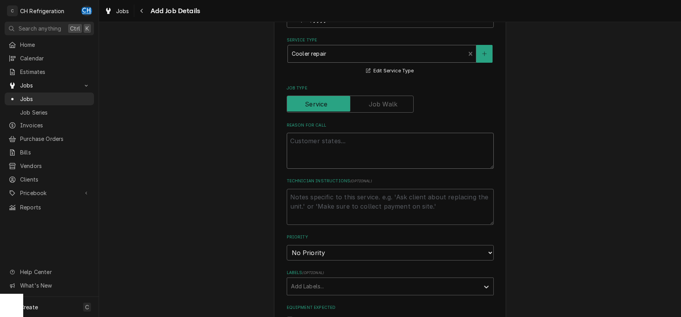
click at [330, 151] on textarea "Reason For Call" at bounding box center [390, 151] width 207 height 36
type textarea "x"
type textarea "r"
type textarea "x"
type textarea "re"
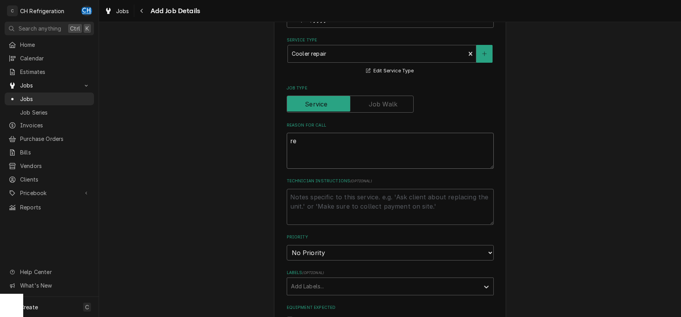
type textarea "x"
type textarea "rea"
type textarea "x"
type textarea "reac"
type textarea "x"
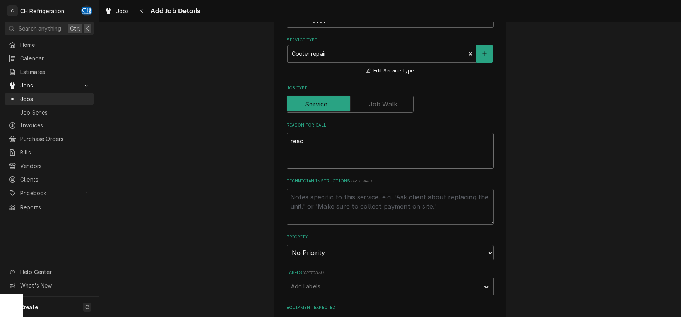
type textarea "reach"
type textarea "x"
type textarea "reach-"
type textarea "x"
type textarea "reach-i"
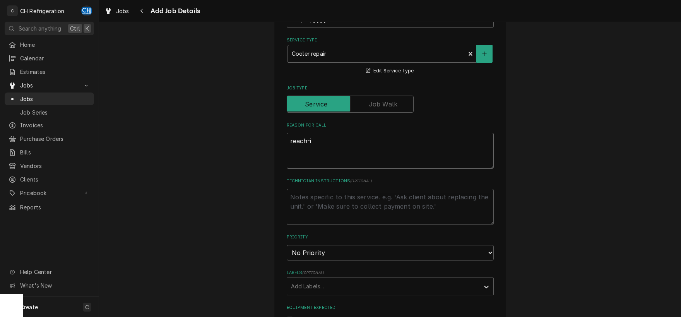
type textarea "x"
click at [385, 209] on textarea "Technician Instructions ( optional )" at bounding box center [390, 207] width 207 height 36
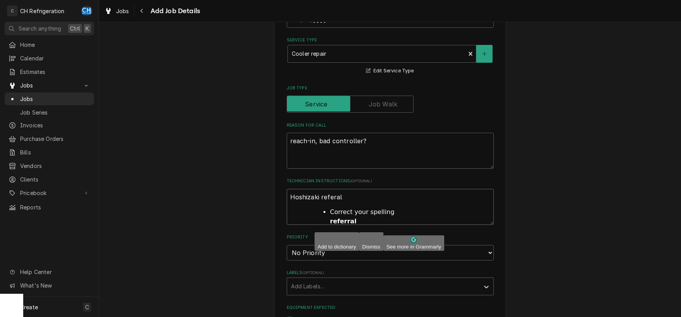
click at [337, 199] on textarea "Hoshizaki referal" at bounding box center [390, 207] width 207 height 36
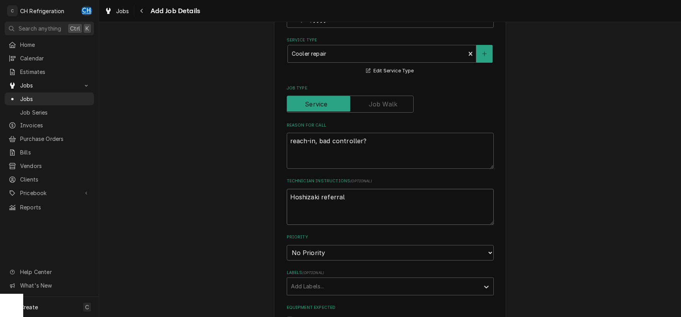
click at [348, 223] on html "C CH Refrigeration CH Search anything Ctrl K Home Calendar Estimates Jobs Jobs …" at bounding box center [340, 158] width 681 height 317
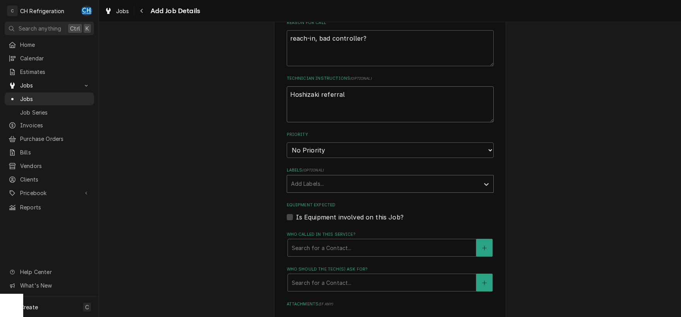
scroll to position [324, 0]
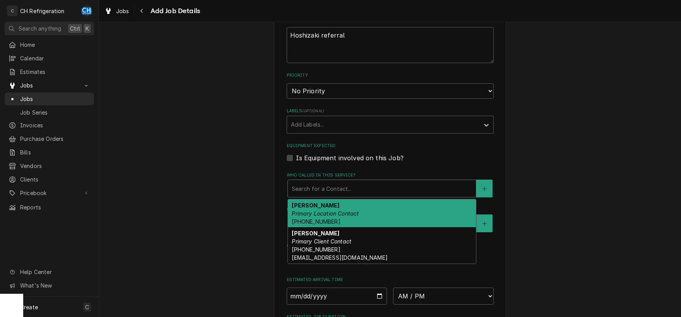
click at [417, 186] on div "Who called in this service?" at bounding box center [382, 189] width 180 height 14
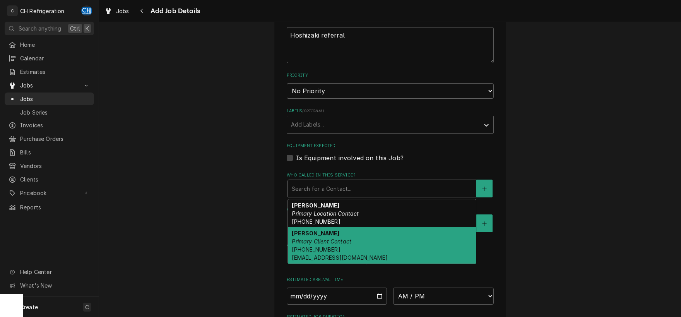
click at [372, 239] on div "Julio Primary Client Contact (424) 222-4107 maint@primexconsult.com" at bounding box center [382, 245] width 188 height 36
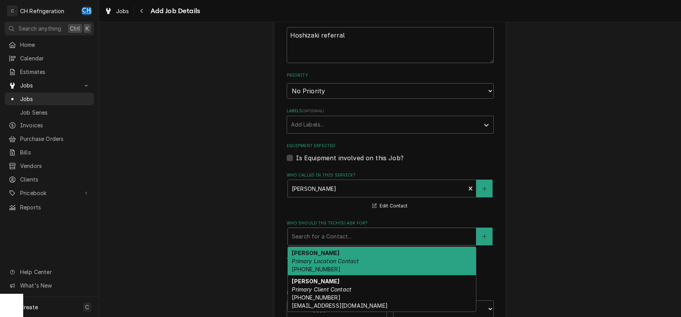
click at [372, 236] on div "Who should the tech(s) ask for?" at bounding box center [382, 237] width 180 height 14
click at [358, 263] on div "Julio Primary Location Contact (424) 222-4107" at bounding box center [382, 261] width 188 height 28
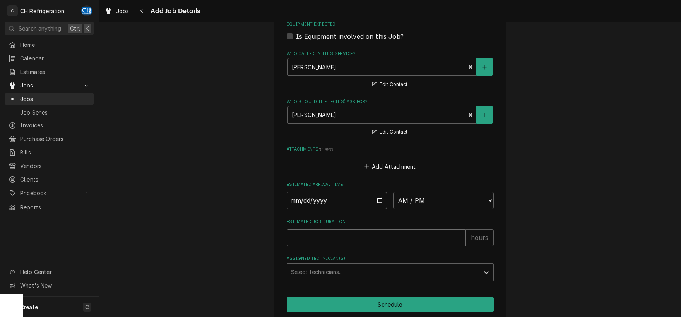
click at [415, 234] on input "Estimated Job Duration" at bounding box center [376, 237] width 179 height 17
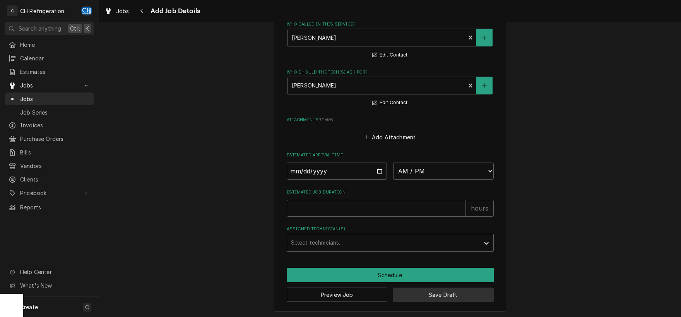
click at [438, 292] on button "Save Draft" at bounding box center [443, 295] width 101 height 14
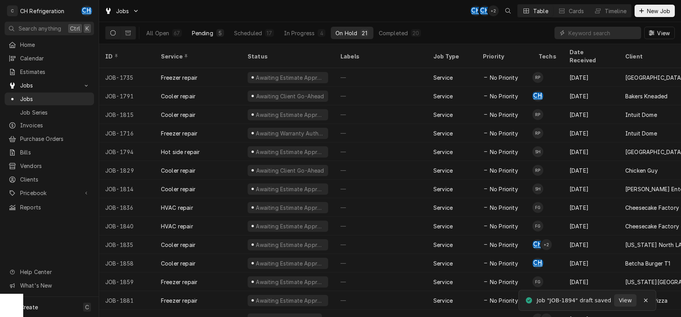
click at [199, 30] on div "Pending" at bounding box center [202, 33] width 21 height 8
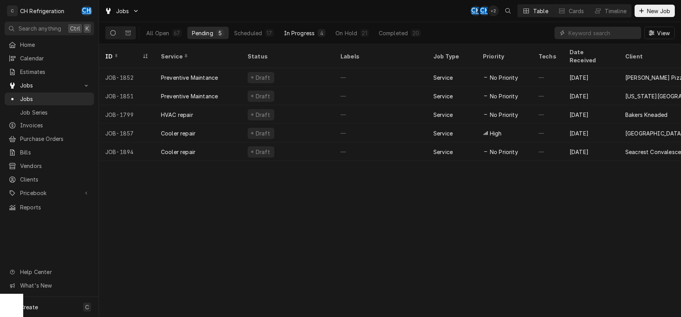
click at [291, 36] on div "In Progress" at bounding box center [299, 33] width 31 height 8
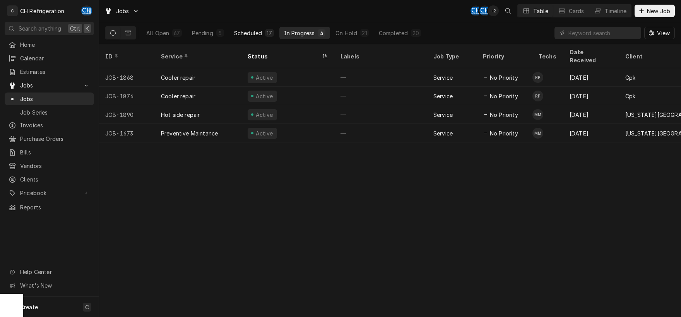
click at [249, 34] on div "Scheduled" at bounding box center [248, 33] width 28 height 8
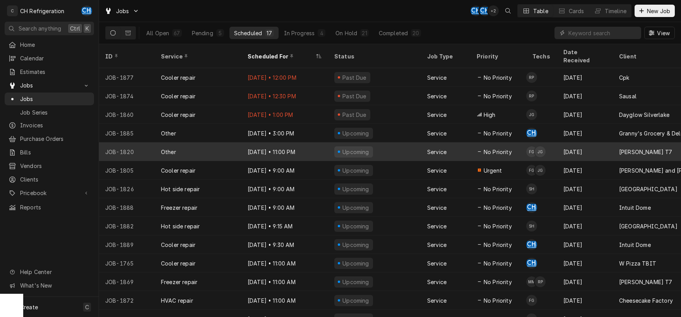
scroll to position [58, 0]
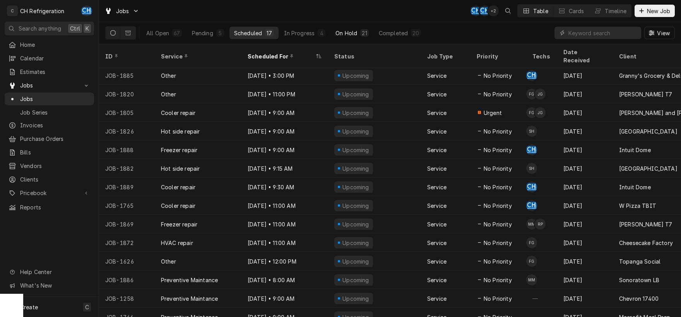
click at [337, 33] on div "On Hold" at bounding box center [347, 33] width 22 height 8
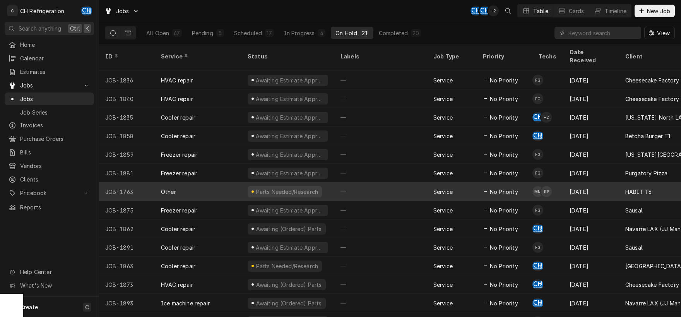
scroll to position [132, 0]
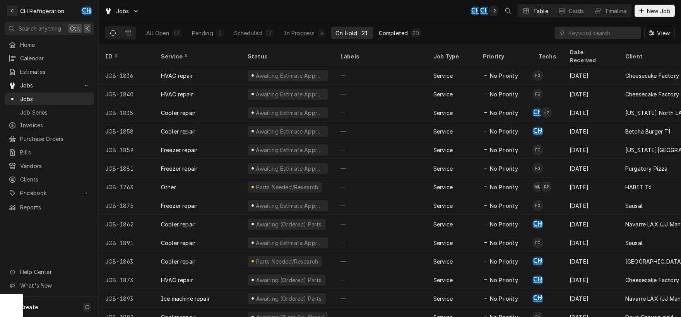
click at [384, 36] on div "Completed" at bounding box center [393, 33] width 29 height 8
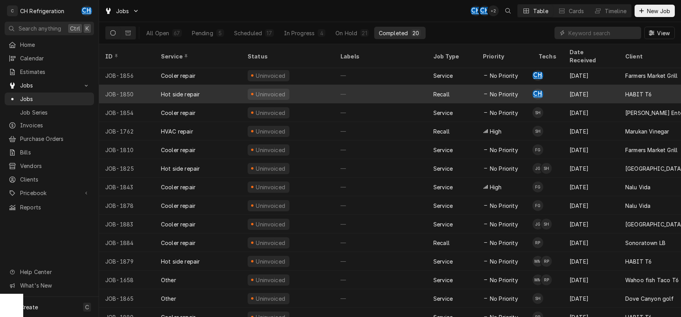
scroll to position [113, 0]
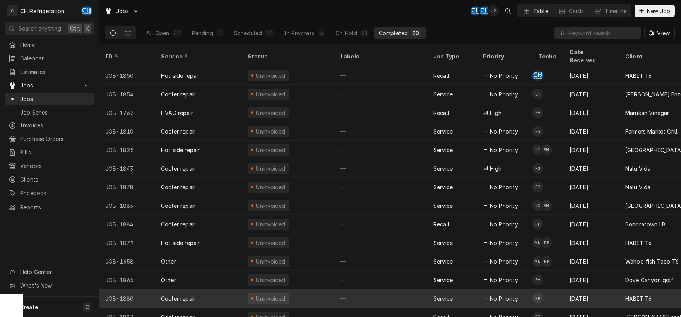
click at [364, 290] on div "—" at bounding box center [381, 298] width 93 height 19
click at [355, 291] on div "—" at bounding box center [381, 298] width 93 height 19
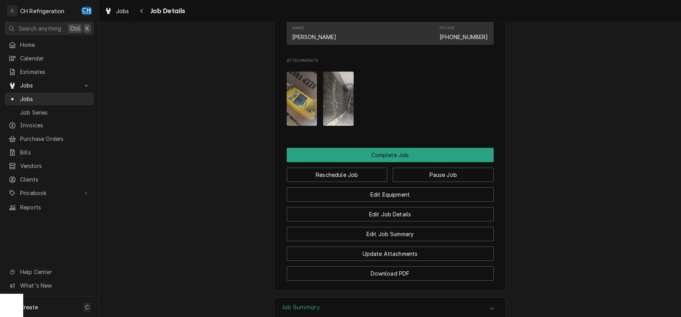
scroll to position [607, 0]
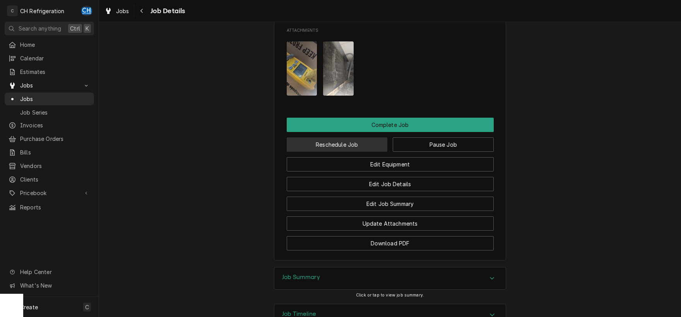
click at [342, 152] on button "Reschedule Job" at bounding box center [337, 144] width 101 height 14
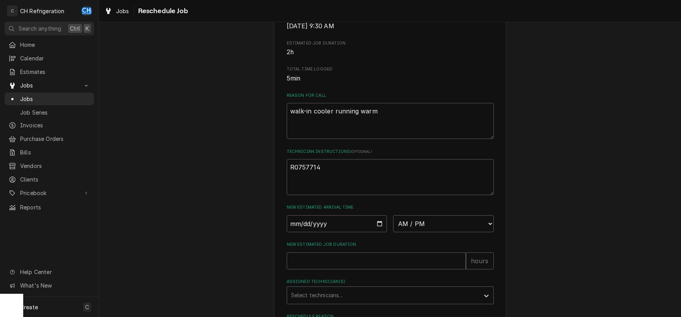
scroll to position [202, 0]
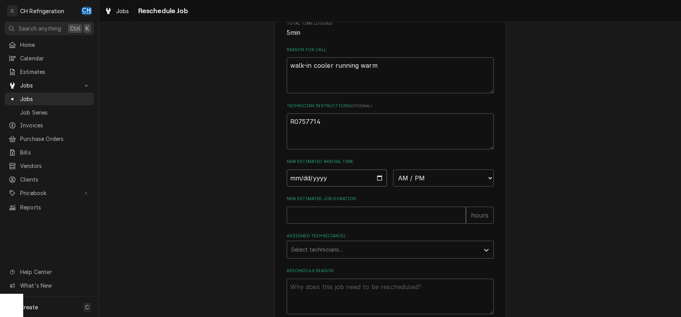
click at [377, 185] on input "Date" at bounding box center [337, 178] width 101 height 17
type input "[DATE]"
type textarea "x"
click at [393, 170] on select "AM / PM 6:00 AM 6:15 AM 6:30 AM 6:45 AM 7:00 AM 7:15 AM 7:30 AM 7:45 AM 8:00 AM…" at bounding box center [443, 178] width 101 height 17
select select "14:45:00"
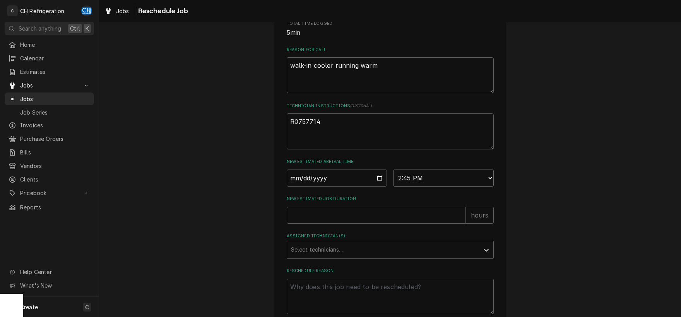
click option "2:45 PM" at bounding box center [0, 0] width 0 height 0
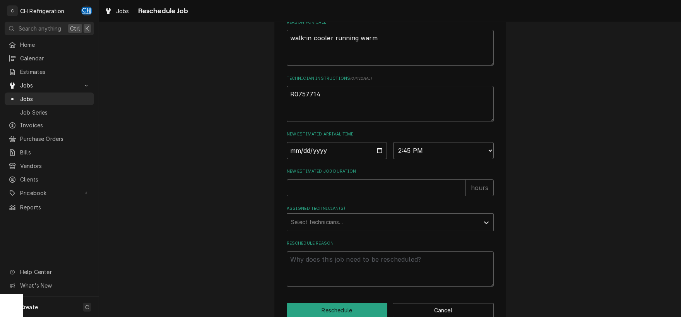
scroll to position [256, 0]
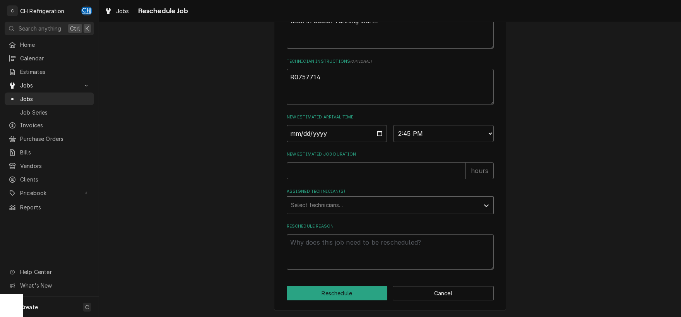
click at [354, 205] on div "Assigned Technician(s)" at bounding box center [383, 205] width 185 height 14
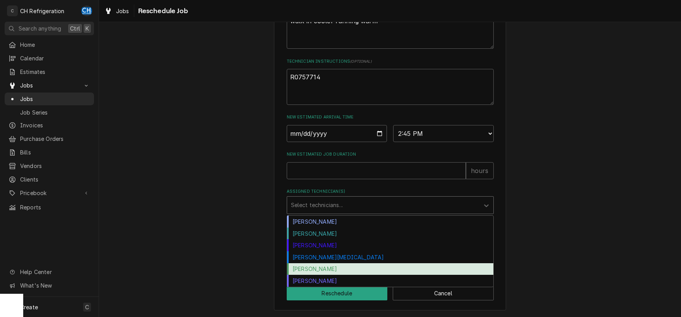
click at [322, 265] on div "[PERSON_NAME]" at bounding box center [390, 269] width 206 height 12
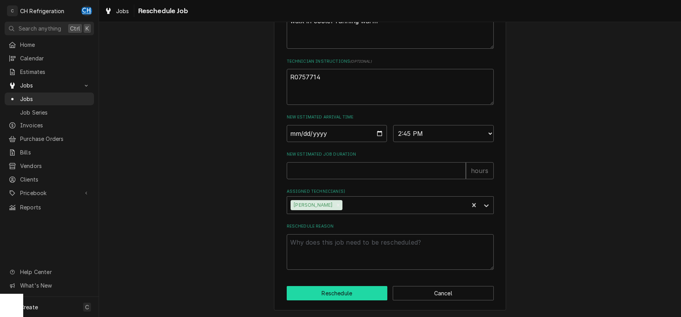
click at [347, 293] on button "Reschedule" at bounding box center [337, 293] width 101 height 14
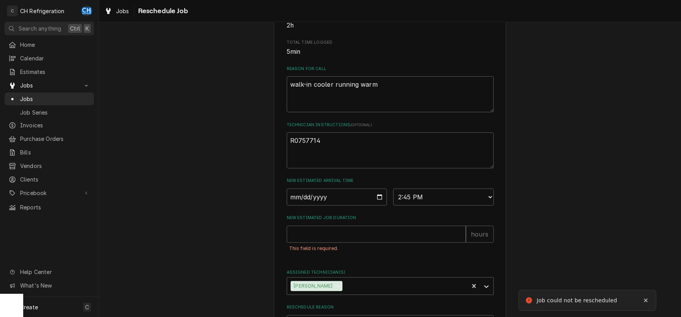
scroll to position [291, 0]
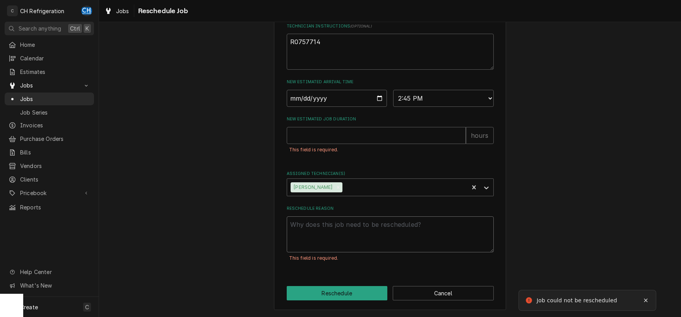
click at [356, 239] on textarea "Reschedule Reason" at bounding box center [390, 234] width 207 height 36
type textarea "x"
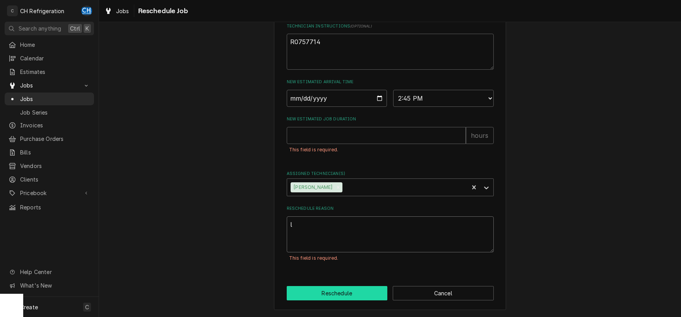
type textarea "l"
click at [360, 295] on button "Reschedule" at bounding box center [337, 293] width 101 height 14
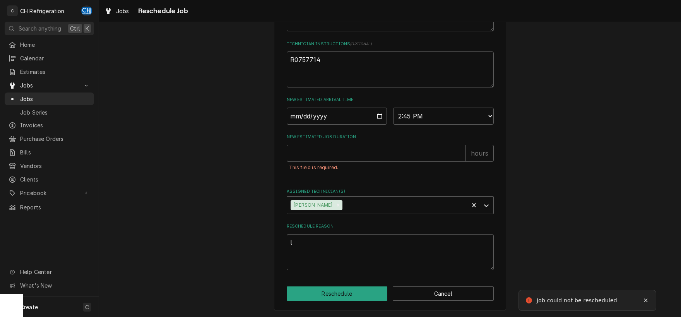
scroll to position [273, 0]
click at [315, 151] on input "New Estimated Job Duration" at bounding box center [376, 152] width 179 height 17
type textarea "x"
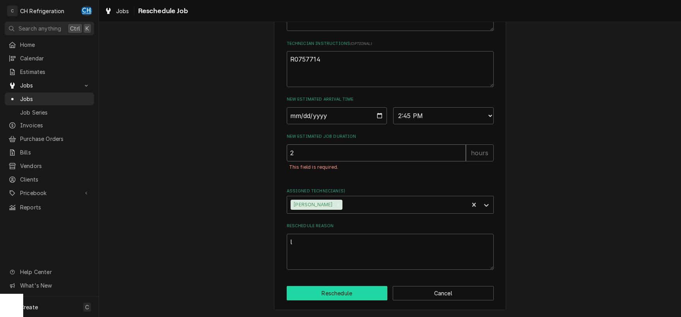
type input "2"
click at [362, 291] on button "Reschedule" at bounding box center [337, 293] width 101 height 14
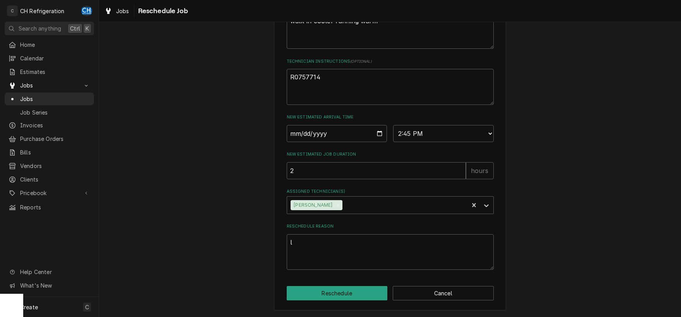
type textarea "x"
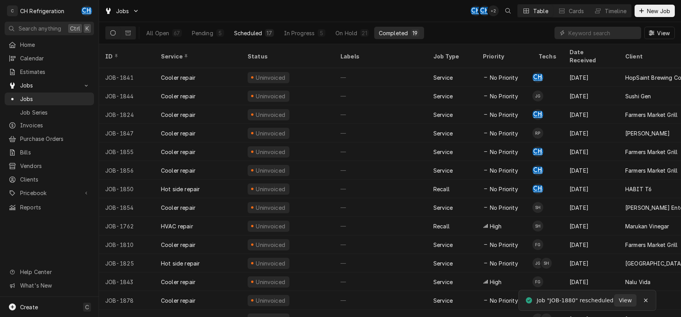
click at [259, 32] on div "Scheduled" at bounding box center [248, 33] width 28 height 8
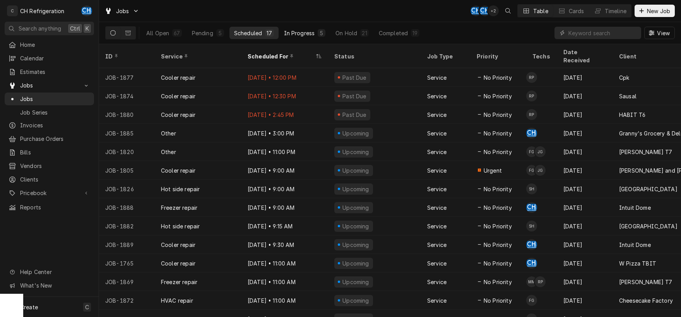
click at [299, 33] on div "In Progress" at bounding box center [299, 33] width 31 height 8
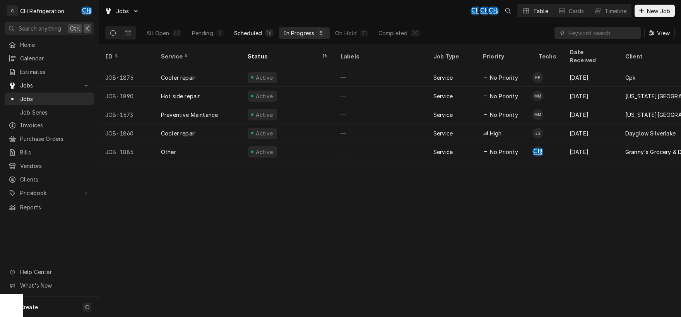
click at [247, 33] on div "Scheduled" at bounding box center [248, 33] width 28 height 8
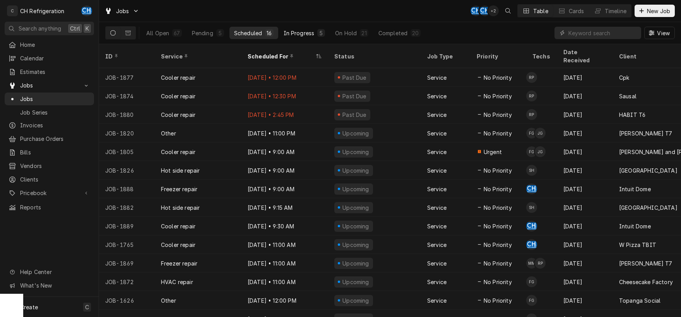
click at [298, 32] on div "In Progress" at bounding box center [299, 33] width 31 height 8
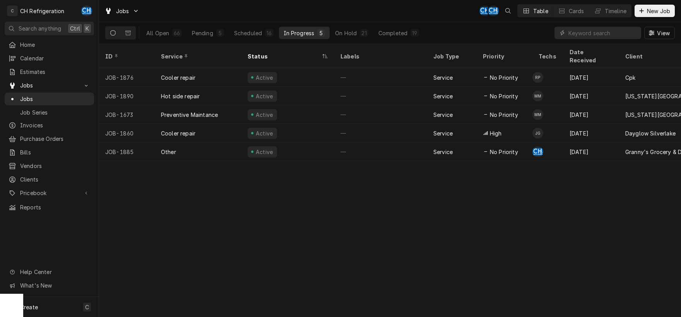
drag, startPoint x: 339, startPoint y: 9, endPoint x: 338, endPoint y: 14, distance: 4.8
click at [338, 13] on div "Jobs CH CH Table Cards Timeline New Job" at bounding box center [390, 11] width 582 height 22
click at [258, 32] on button "Scheduled 16" at bounding box center [254, 33] width 49 height 12
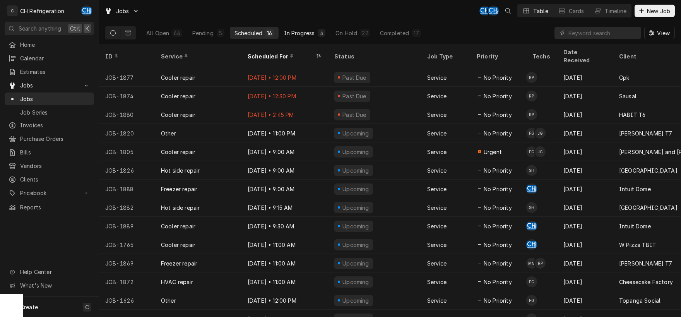
click at [305, 34] on div "In Progress" at bounding box center [299, 33] width 31 height 8
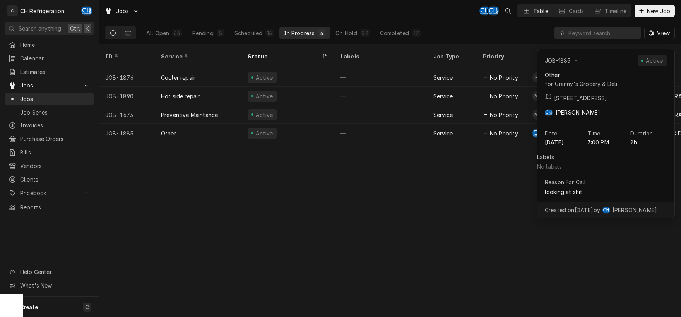
click at [432, 216] on div "ID Service Status Labels Job Type Priority Techs Date Received Client Location …" at bounding box center [390, 180] width 582 height 273
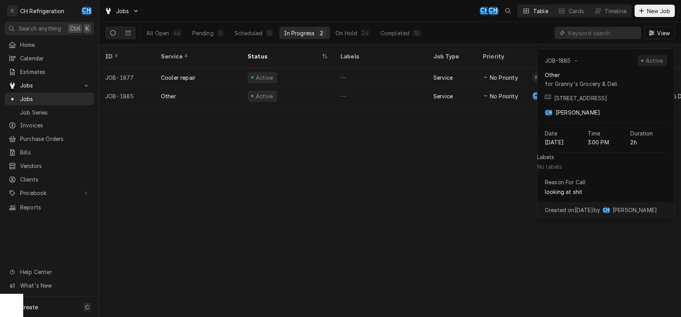
click at [349, 189] on div "ID Service Status Labels Job Type Priority Techs Date Received Client Location …" at bounding box center [390, 180] width 582 height 273
click at [366, 236] on div "ID Service Status Labels Job Type Priority Techs Date Received Client Location …" at bounding box center [390, 180] width 582 height 273
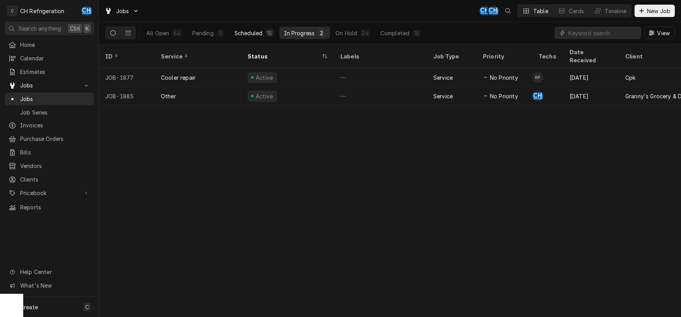
click at [245, 38] on button "Scheduled 15" at bounding box center [254, 33] width 49 height 12
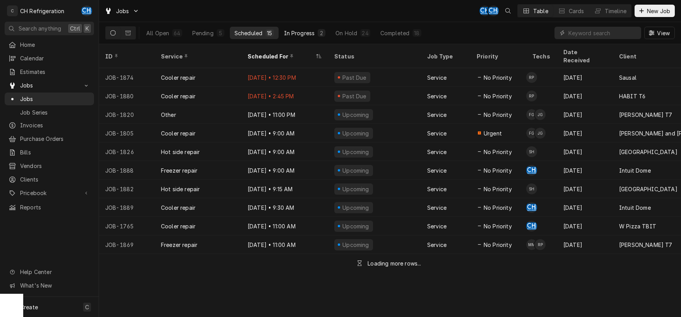
click at [293, 36] on div "In Progress" at bounding box center [299, 33] width 31 height 8
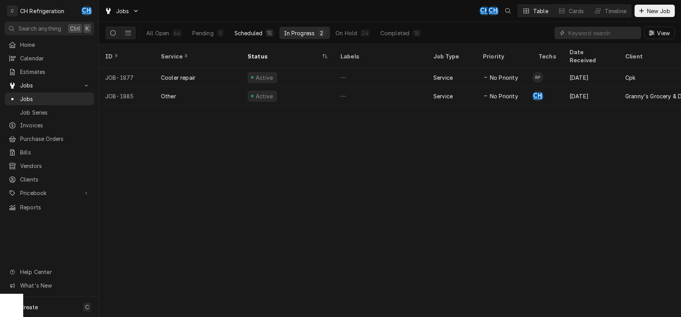
click at [258, 36] on div "Scheduled" at bounding box center [249, 33] width 28 height 8
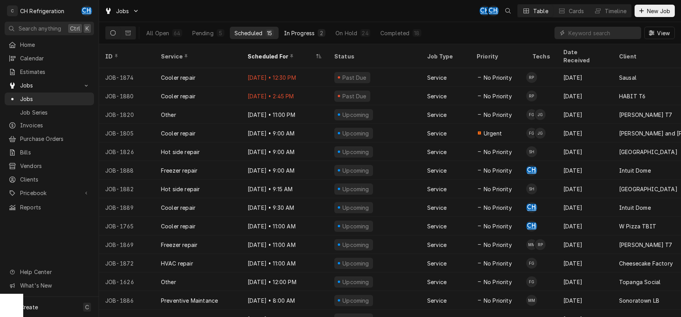
click at [305, 30] on div "In Progress" at bounding box center [299, 33] width 31 height 8
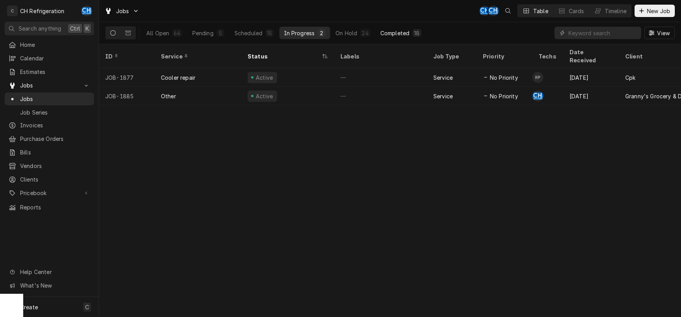
click at [389, 37] on button "Completed 18" at bounding box center [401, 33] width 50 height 12
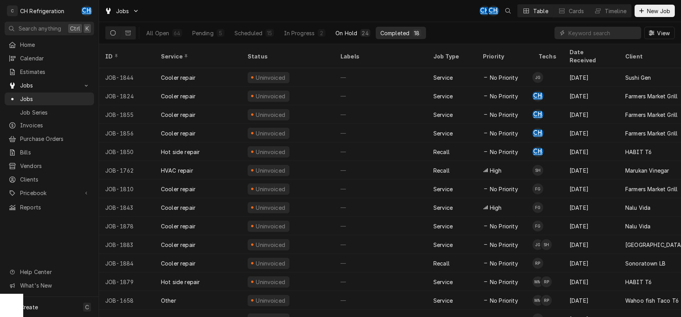
click at [352, 33] on div "On Hold" at bounding box center [347, 33] width 22 height 8
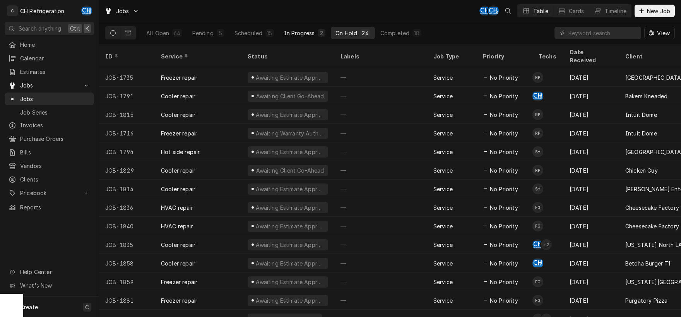
click at [309, 32] on div "In Progress" at bounding box center [299, 33] width 31 height 8
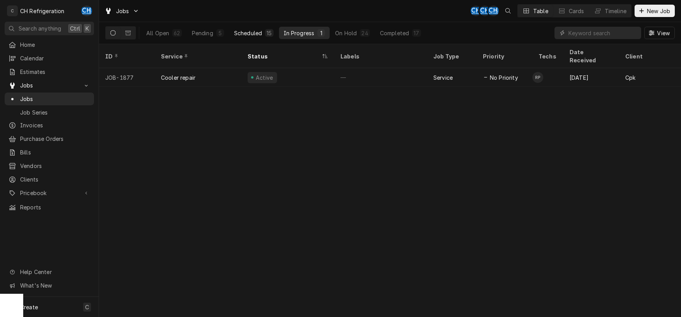
click at [245, 30] on div "Scheduled" at bounding box center [248, 33] width 28 height 8
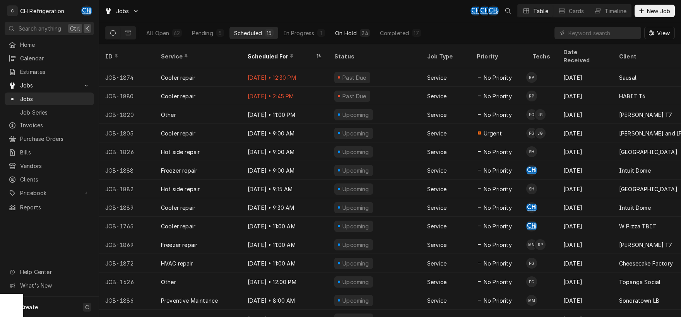
click at [348, 34] on div "On Hold" at bounding box center [346, 33] width 22 height 8
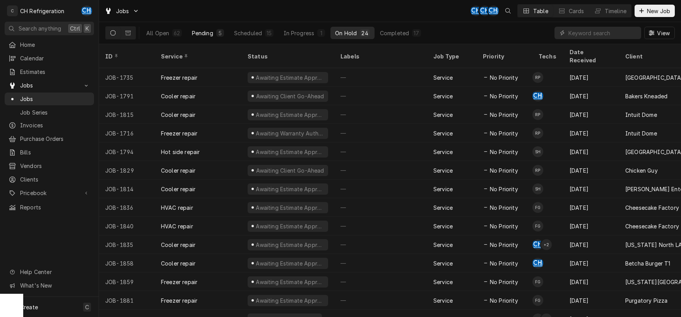
click at [196, 36] on div "Pending" at bounding box center [202, 33] width 21 height 8
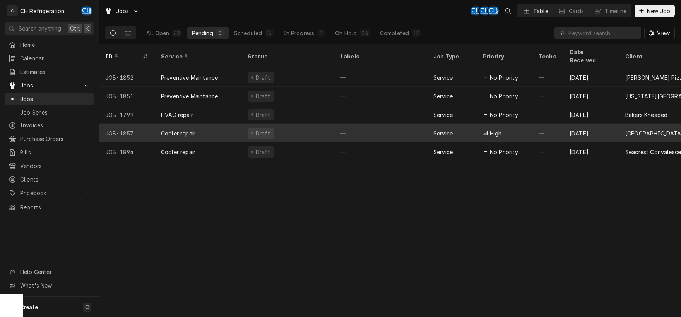
click at [347, 127] on div "—" at bounding box center [381, 133] width 93 height 19
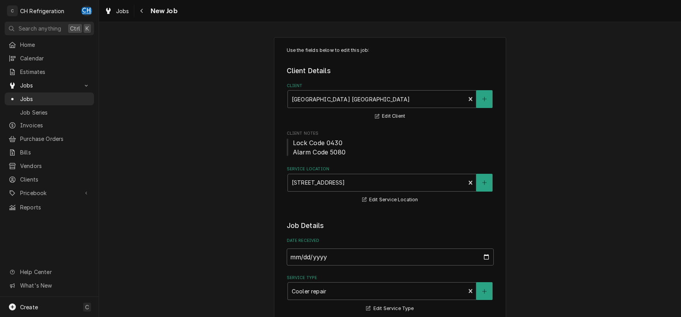
type textarea "x"
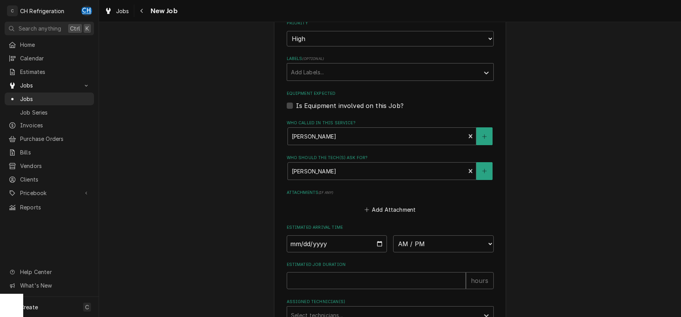
scroll to position [486, 0]
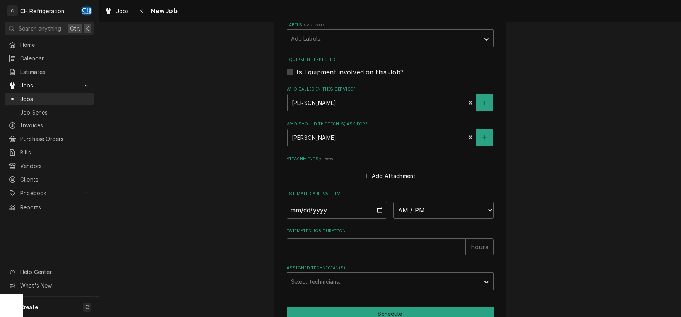
click at [296, 74] on label "Is Equipment involved on this Job?" at bounding box center [350, 71] width 108 height 9
click at [296, 74] on input "Equipment Expected" at bounding box center [399, 75] width 207 height 17
checkbox input "true"
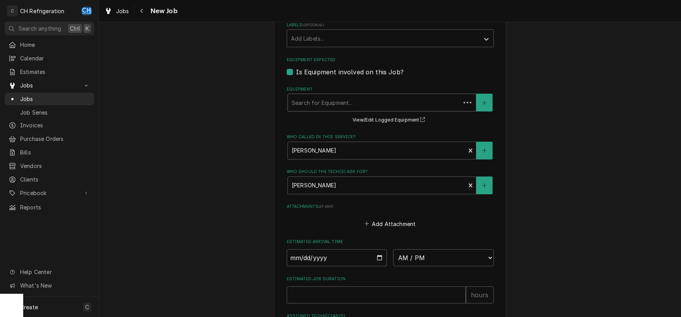
type textarea "x"
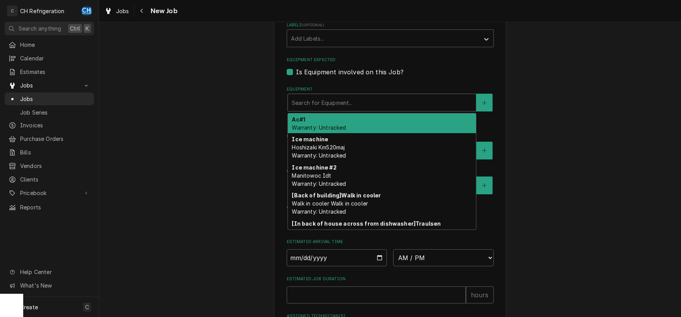
click at [405, 100] on div "Equipment" at bounding box center [382, 103] width 180 height 14
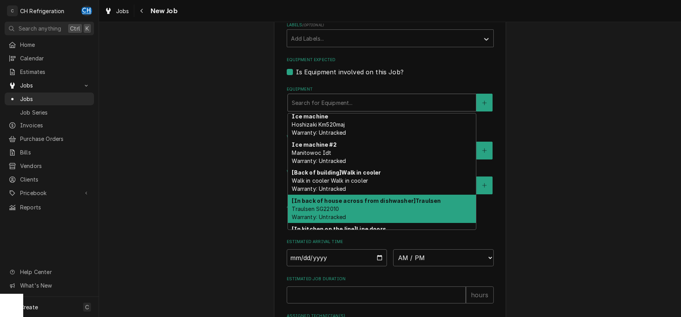
scroll to position [0, 0]
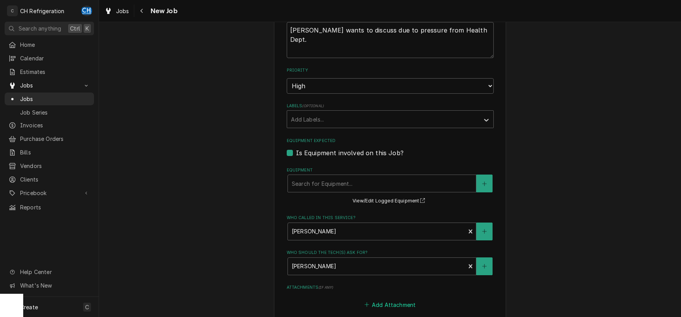
scroll to position [592, 0]
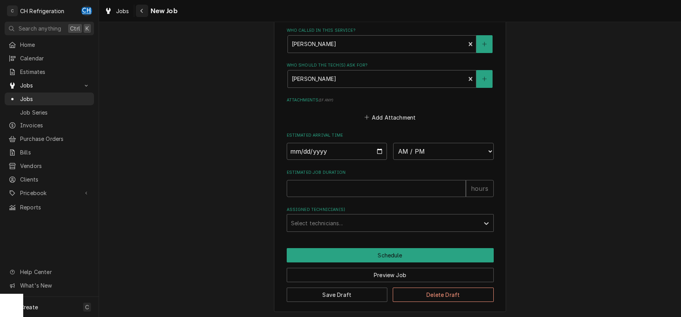
click at [144, 12] on div "Navigate back" at bounding box center [142, 11] width 8 height 8
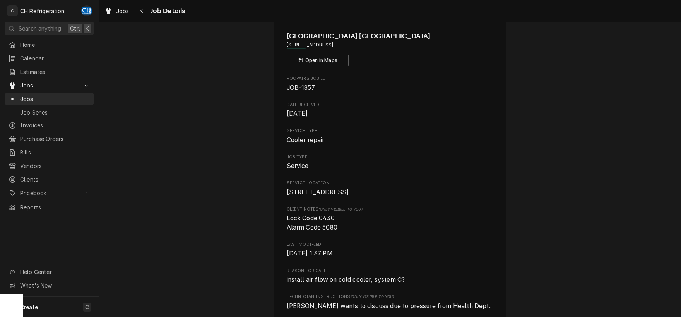
scroll to position [40, 0]
